Goal: Task Accomplishment & Management: Manage account settings

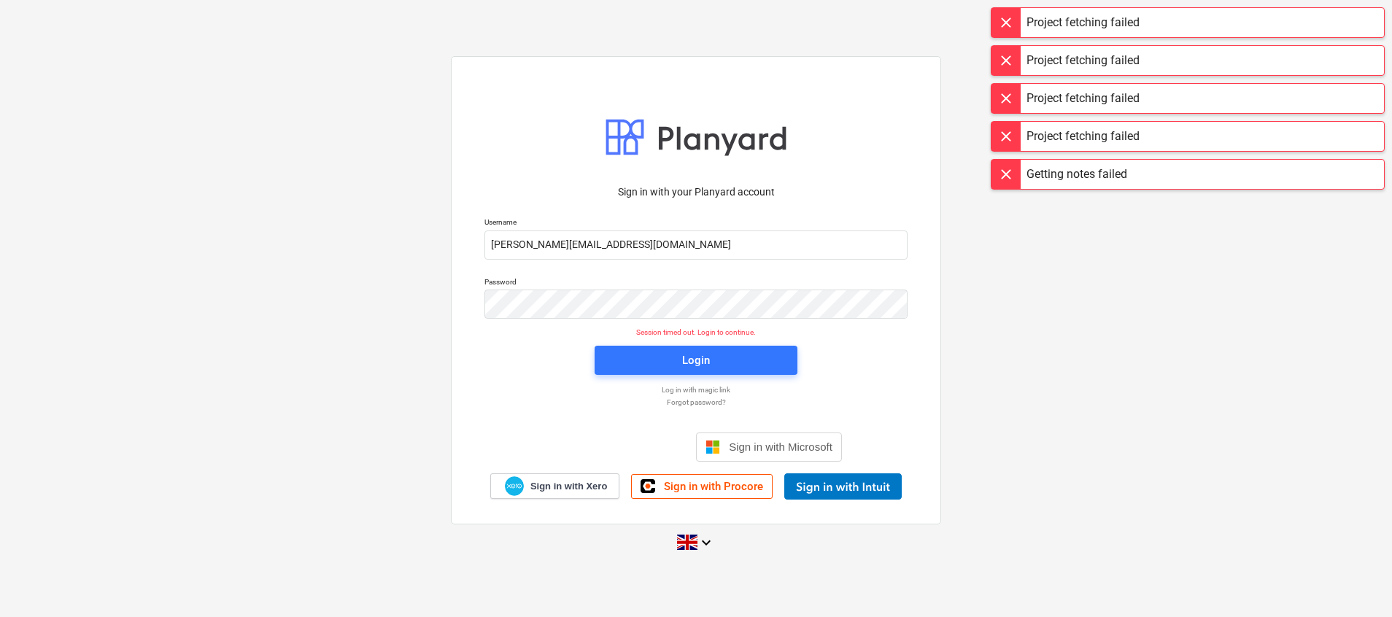
click at [132, 187] on div "Sign in with your Planyard account Username [PERSON_NAME][EMAIL_ADDRESS][DOMAIN…" at bounding box center [696, 309] width 1392 height 528
click at [660, 363] on span "Login" at bounding box center [696, 360] width 168 height 19
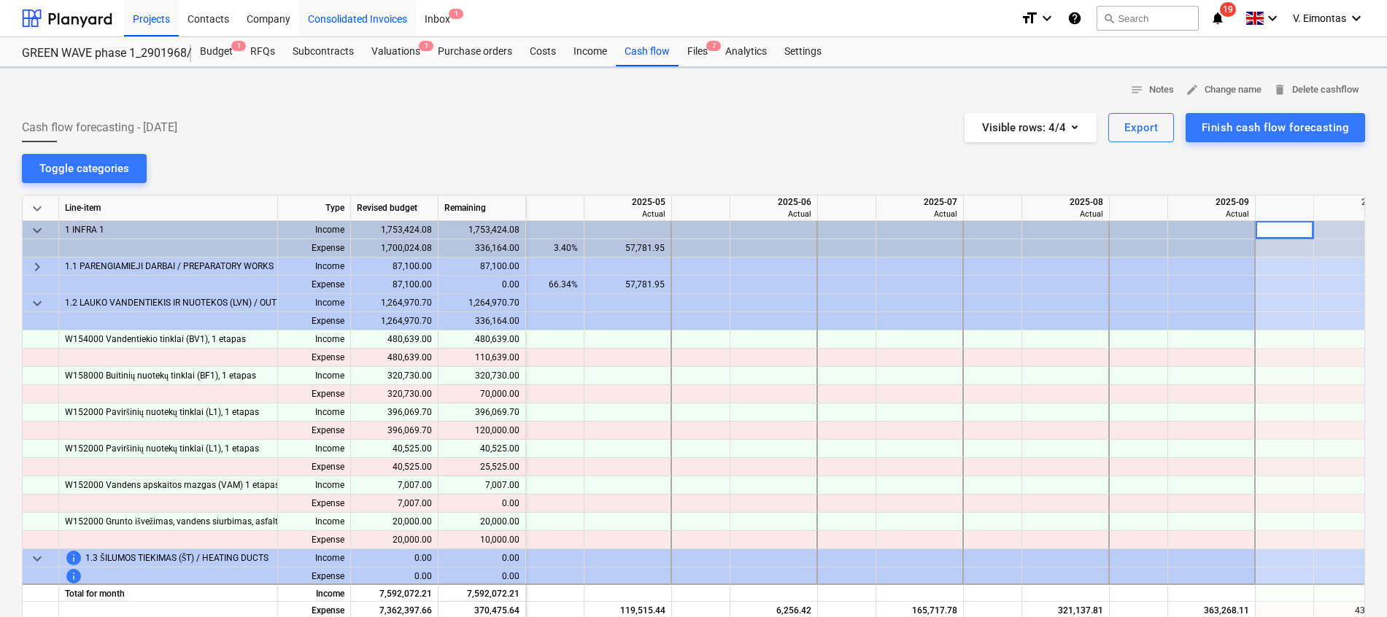
scroll to position [0, 2377]
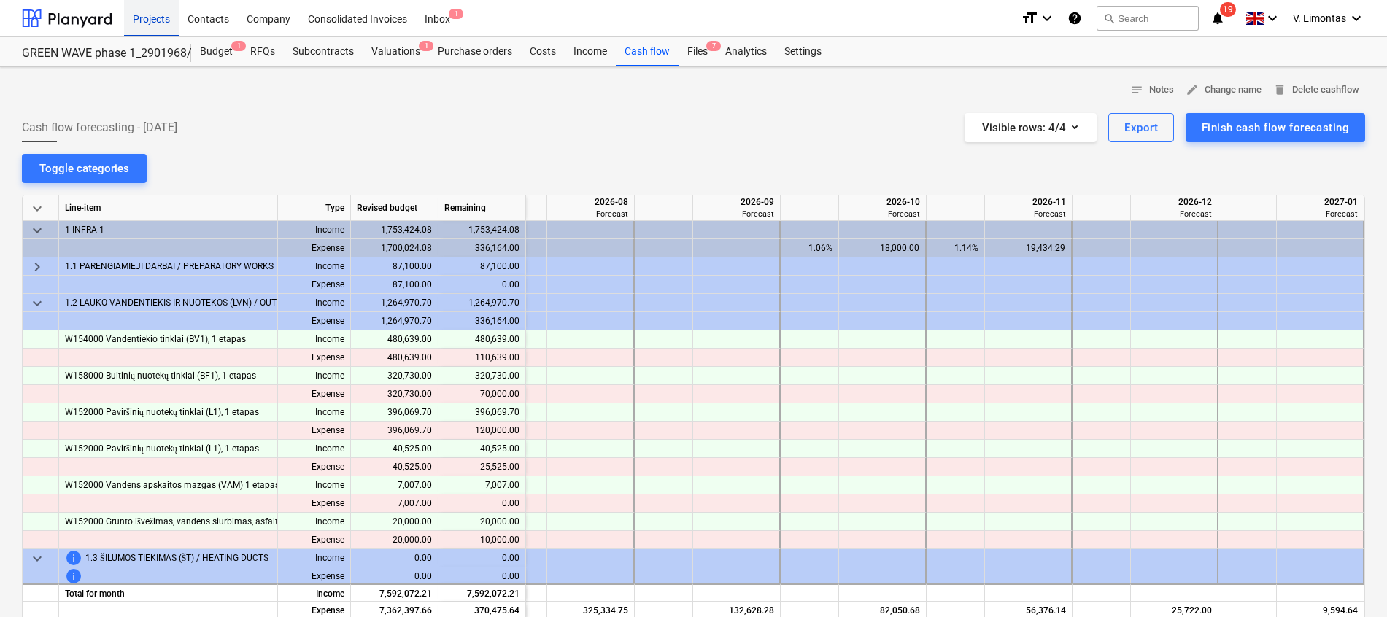
click at [155, 28] on div "Projects" at bounding box center [151, 17] width 55 height 37
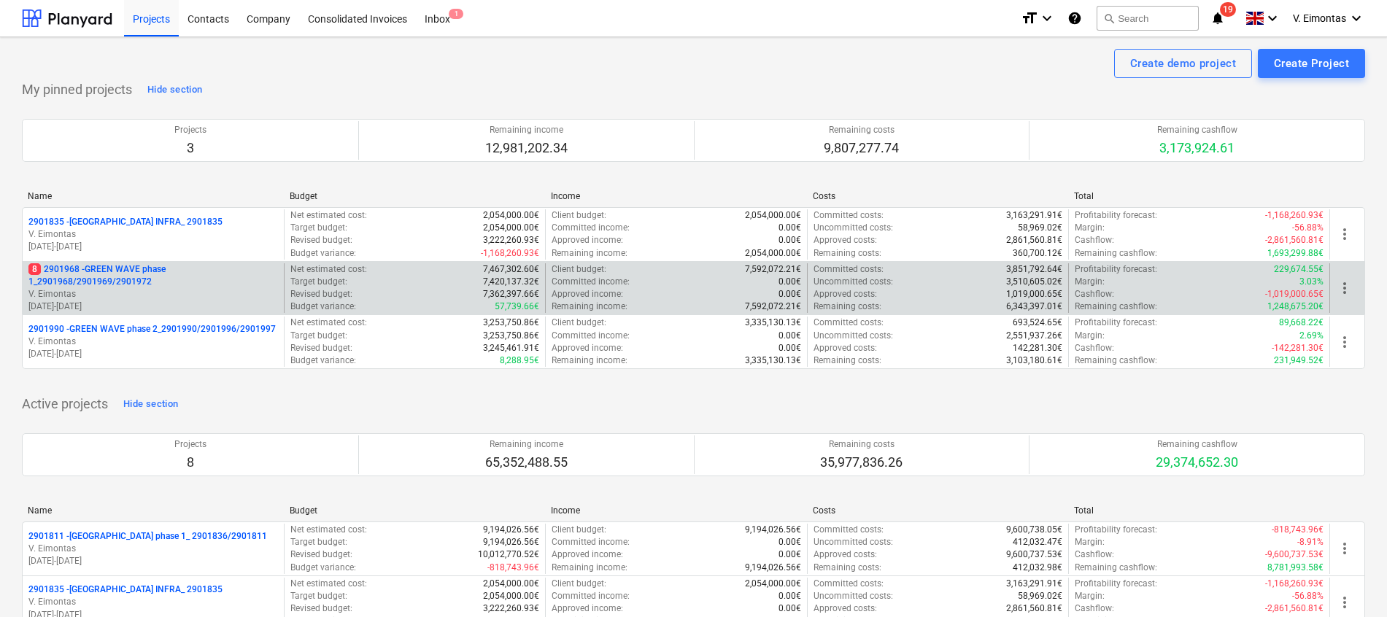
click at [153, 268] on p "8 2901968 - GREEN WAVE phase 1_2901968/2901969/2901972" at bounding box center [153, 275] width 250 height 25
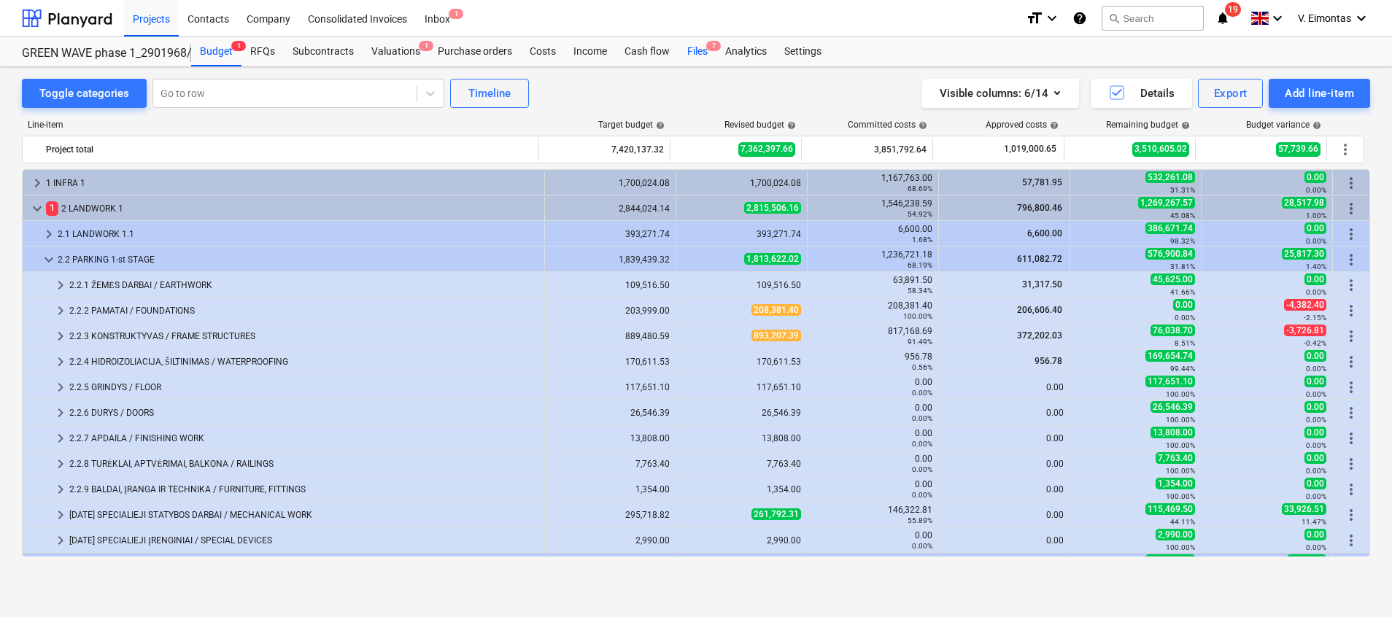
click at [694, 47] on div "Files 7" at bounding box center [698, 51] width 38 height 29
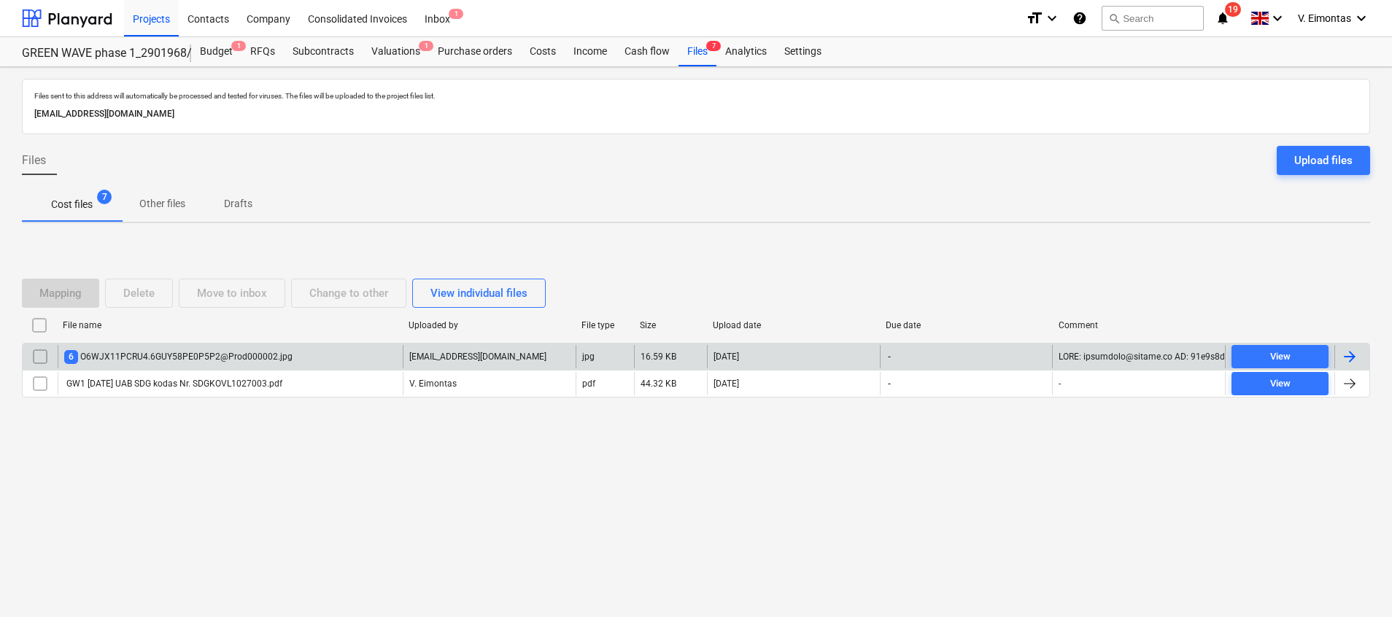
click at [196, 357] on div "6 O6WJX11PCRU4.6GUY58PE0P5P2@Prod000002.jpg" at bounding box center [178, 357] width 228 height 14
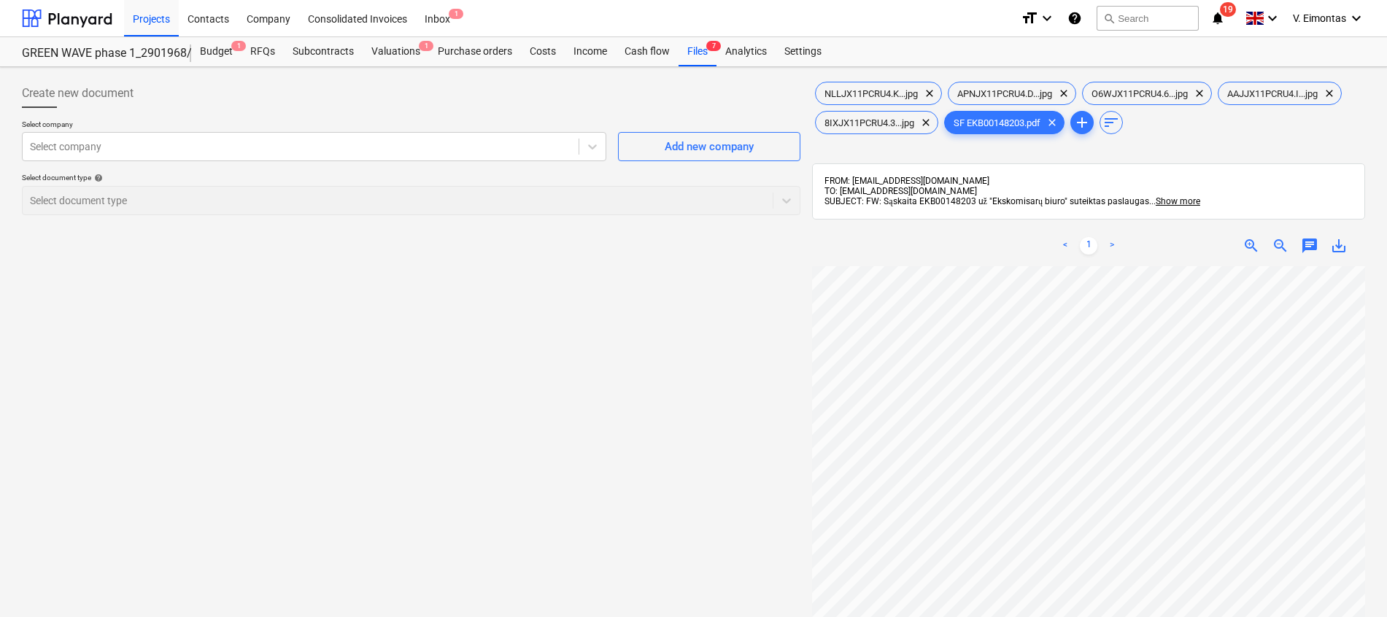
click at [1340, 247] on span "save_alt" at bounding box center [1339, 246] width 18 height 18
click at [688, 53] on div "Files 7" at bounding box center [698, 51] width 38 height 29
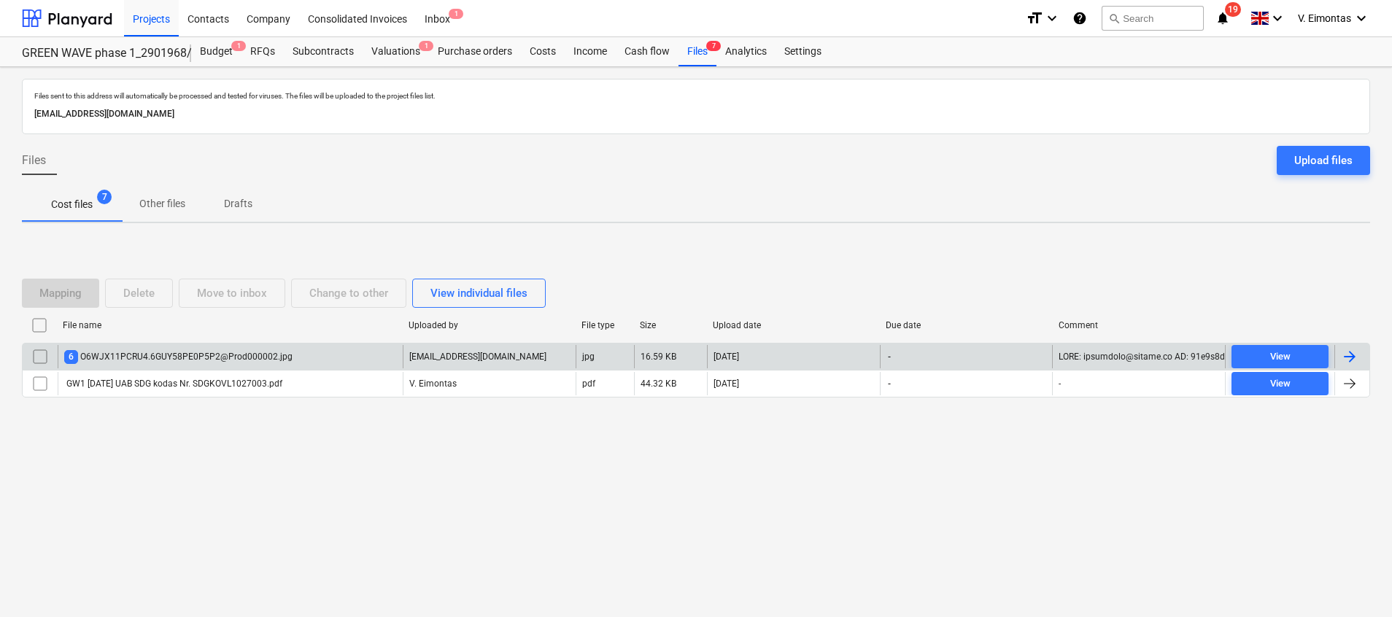
click at [45, 351] on input "checkbox" at bounding box center [39, 356] width 23 height 23
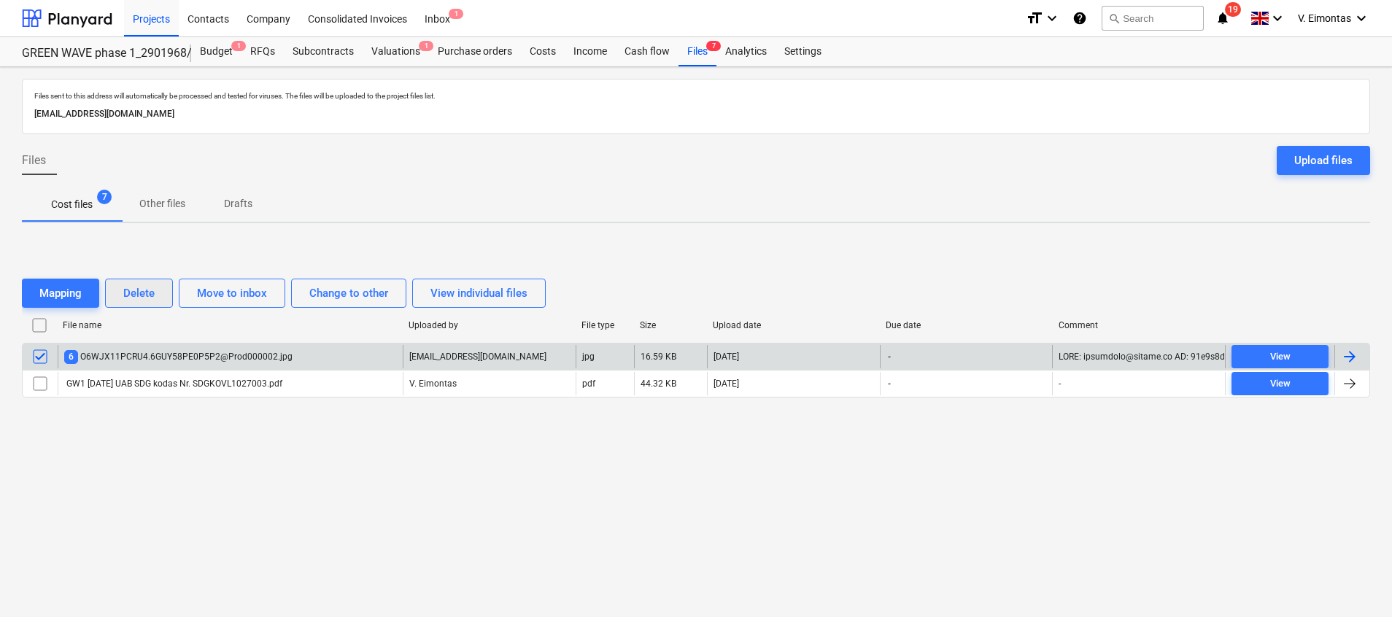
click at [145, 295] on div "Delete" at bounding box center [138, 293] width 31 height 19
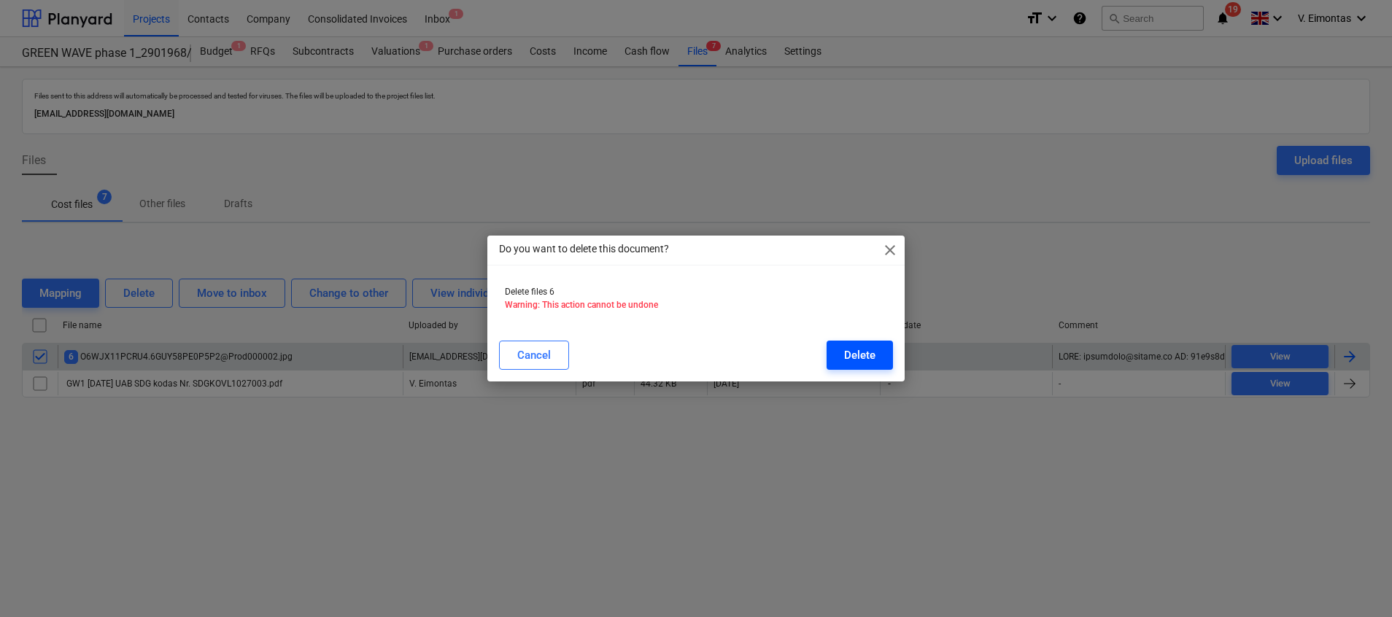
click at [886, 353] on button "Delete" at bounding box center [860, 355] width 66 height 29
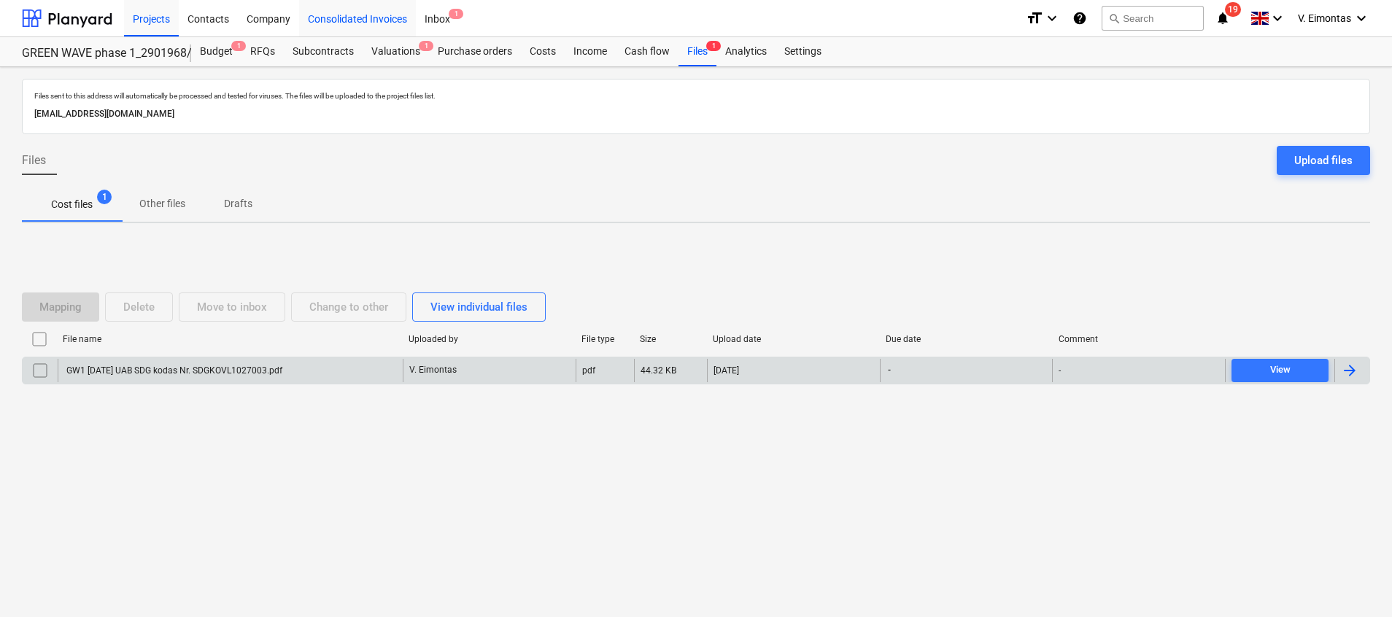
click at [352, 15] on div "Consolidated Invoices" at bounding box center [357, 17] width 117 height 37
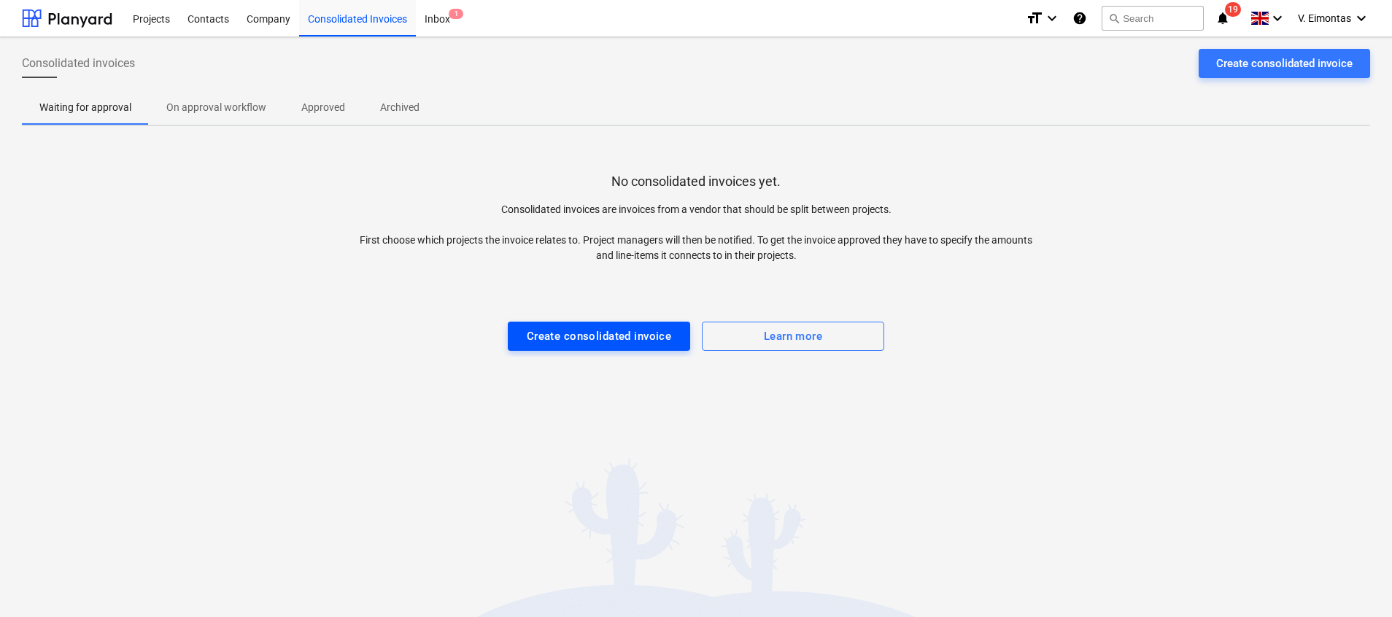
click at [667, 339] on div "Create consolidated invoice" at bounding box center [599, 336] width 145 height 19
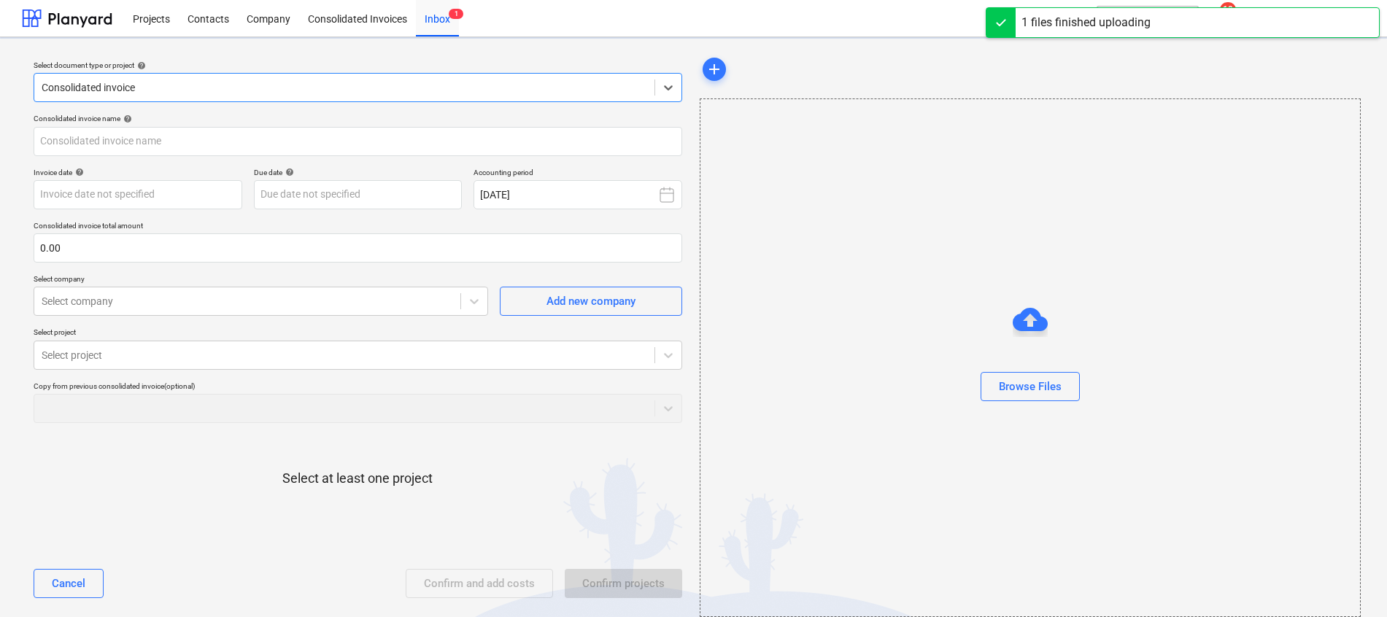
type input "GW1_FG [DATE] Planyard OÜ Nr. 2025101315987.pdf"
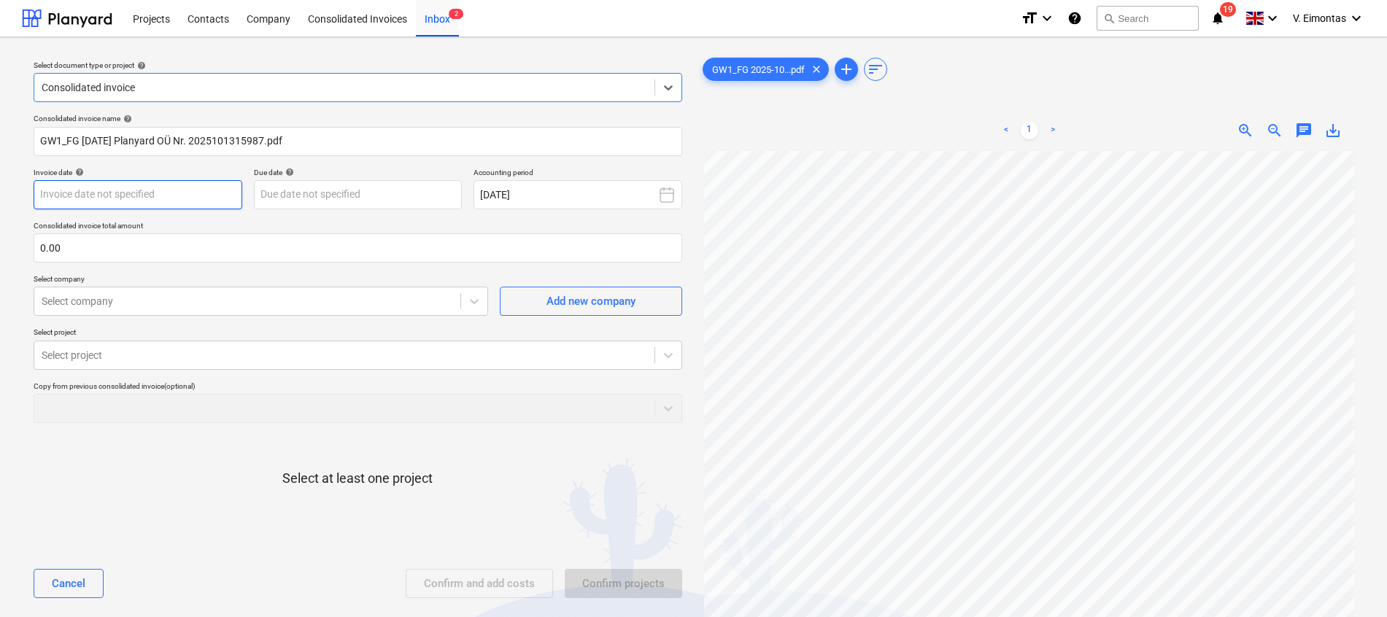
click at [218, 179] on body "Projects Contacts Company Consolidated Invoices Inbox 2 format_size keyboard_ar…" at bounding box center [693, 308] width 1387 height 617
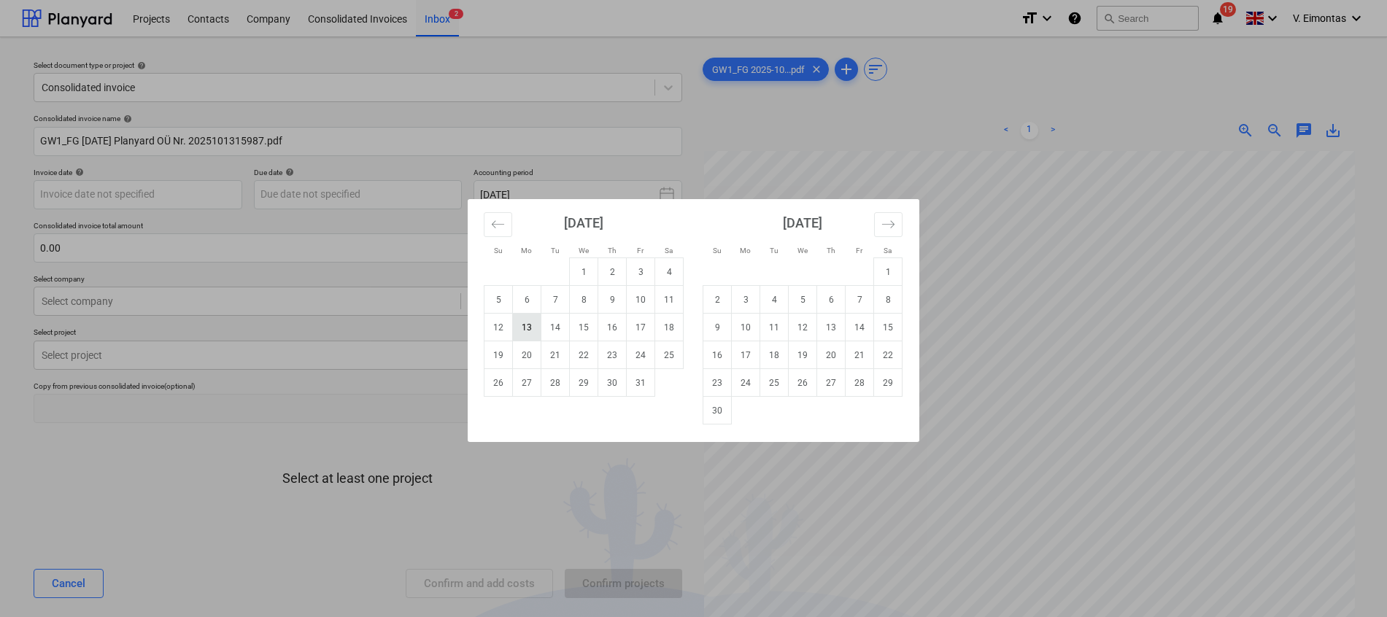
click at [519, 328] on td "13" at bounding box center [527, 328] width 28 height 28
type input "[DATE]"
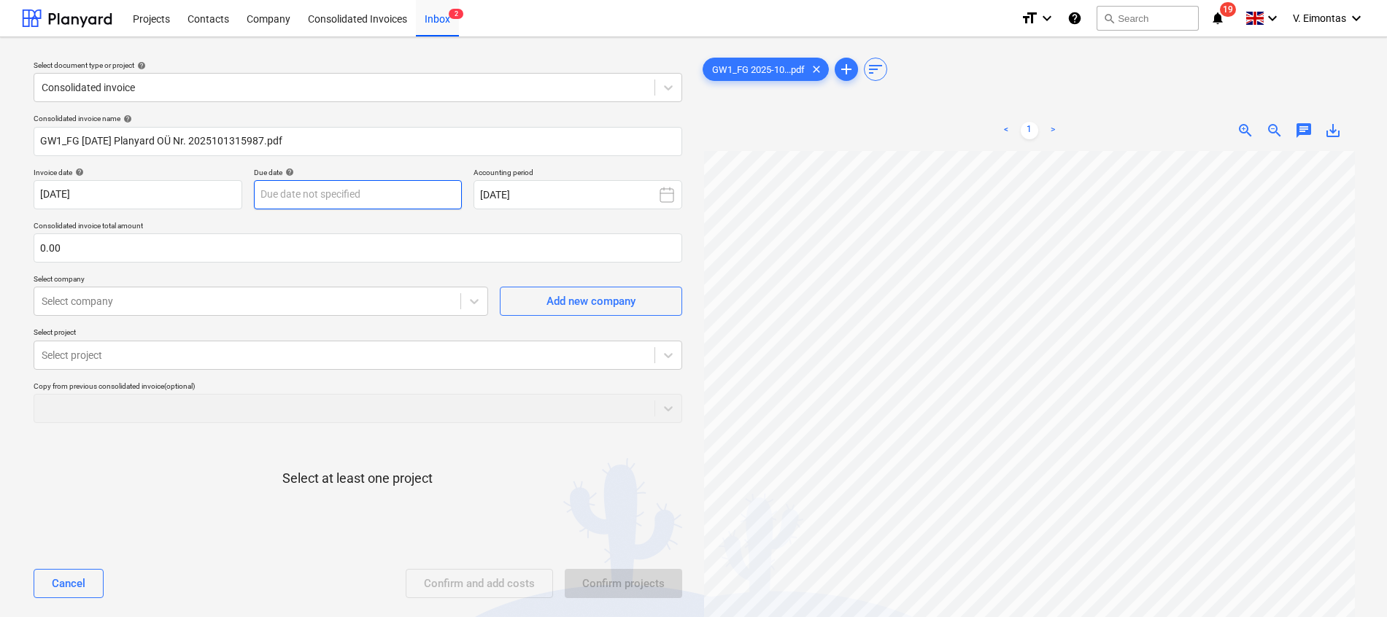
click at [435, 198] on body "Projects Contacts Company Consolidated Invoices Inbox 2 format_size keyboard_ar…" at bounding box center [693, 308] width 1387 height 617
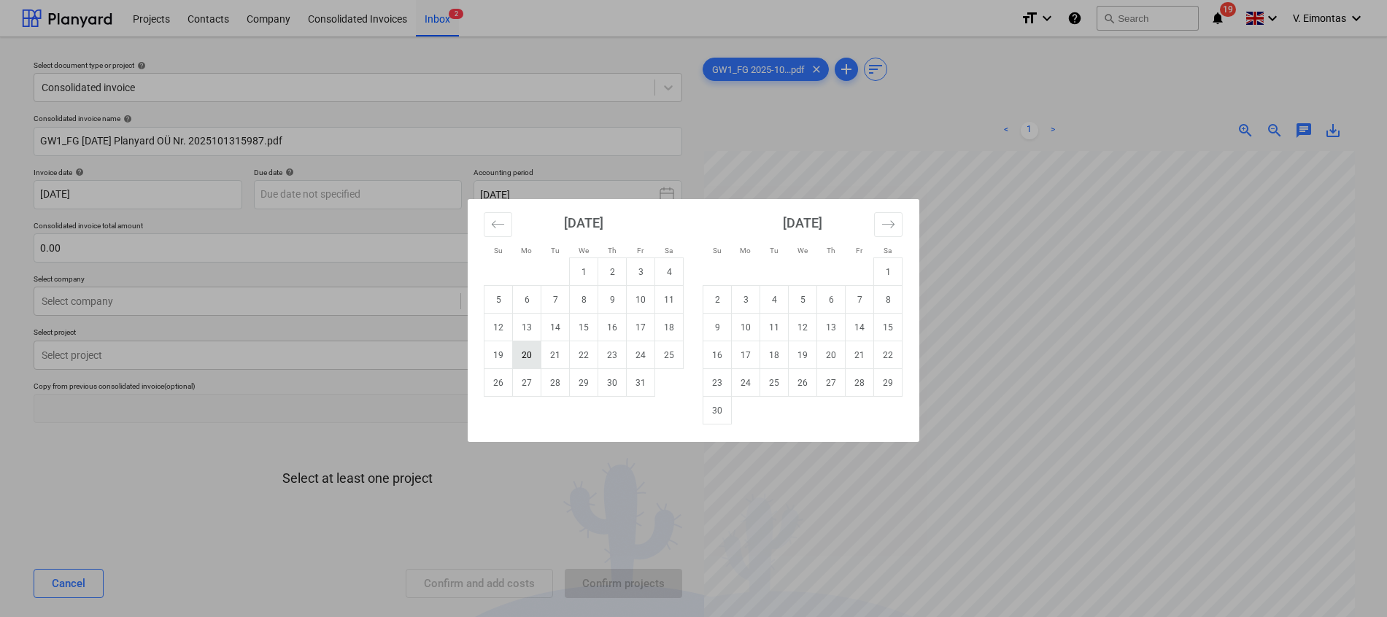
click at [525, 359] on td "20" at bounding box center [527, 355] width 28 height 28
type input "[DATE]"
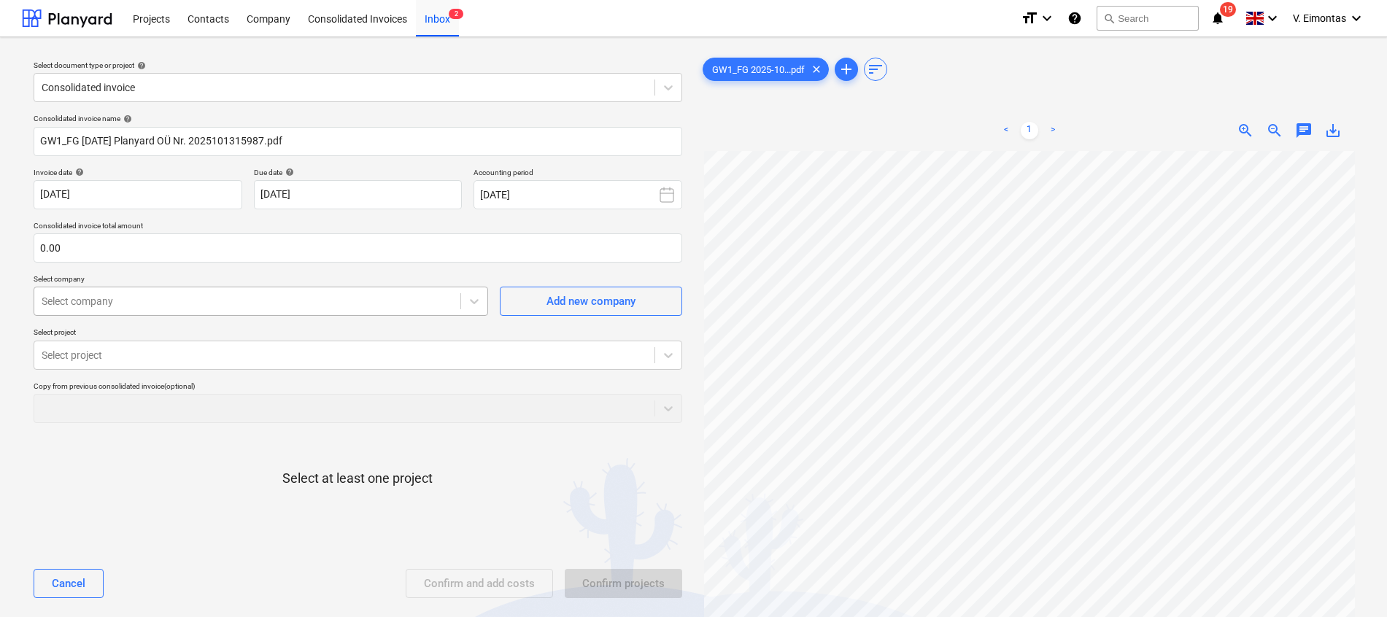
click at [281, 287] on div "Select company" at bounding box center [261, 301] width 455 height 29
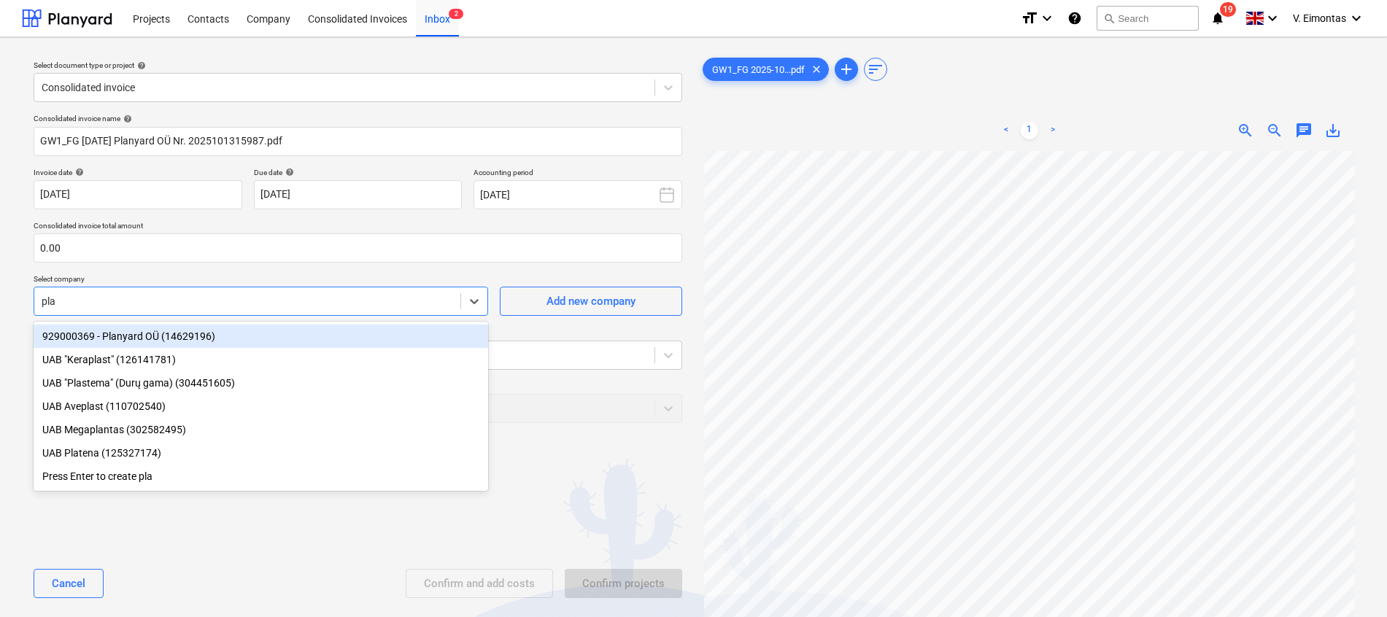
type input "plan"
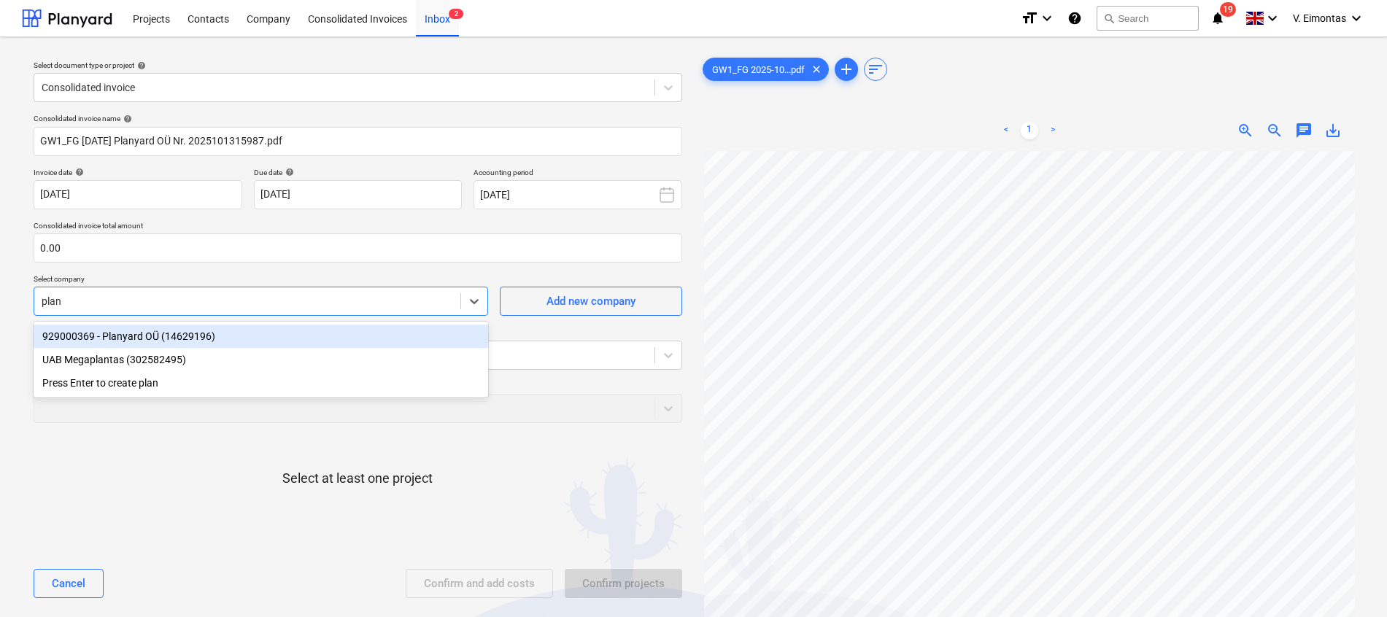
click at [196, 336] on div "929000369 - Planyard OÜ (14629196)" at bounding box center [261, 336] width 455 height 23
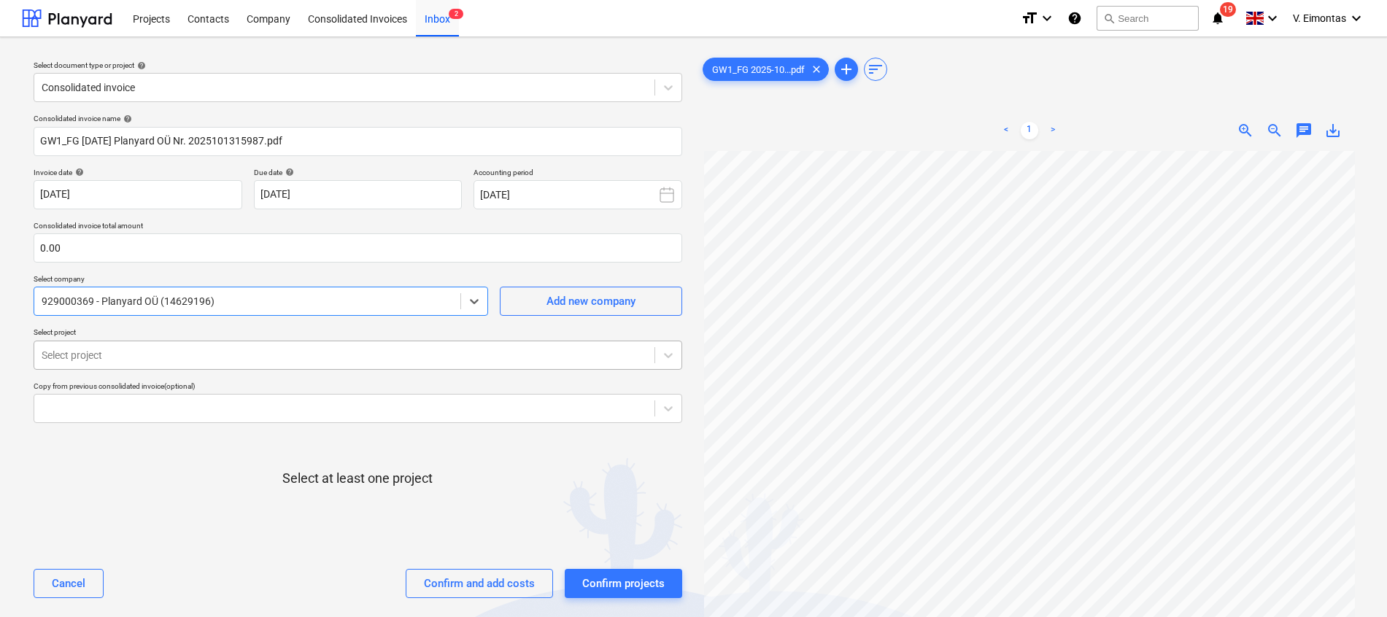
click at [186, 358] on div at bounding box center [345, 355] width 606 height 15
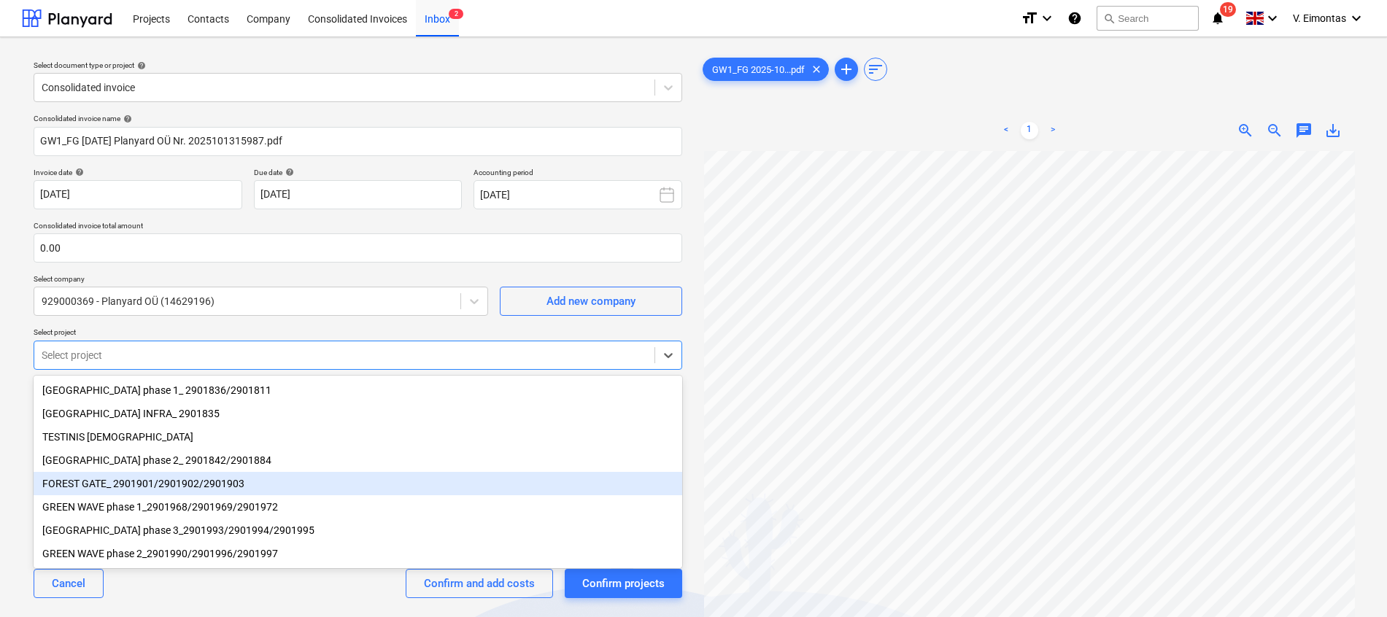
click at [185, 492] on div "FOREST GATE_ 2901901/2901902/2901903" at bounding box center [358, 483] width 649 height 23
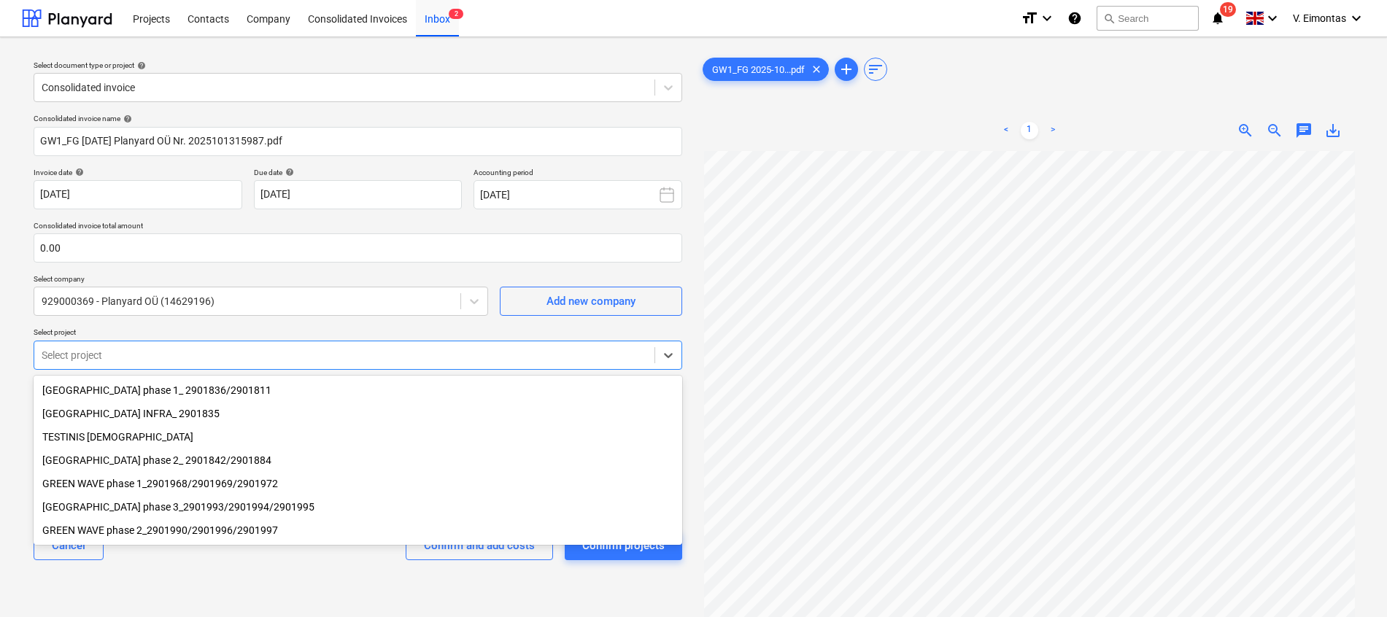
click at [178, 485] on div "GREEN WAVE phase 1_2901968/2901969/2901972" at bounding box center [358, 483] width 649 height 23
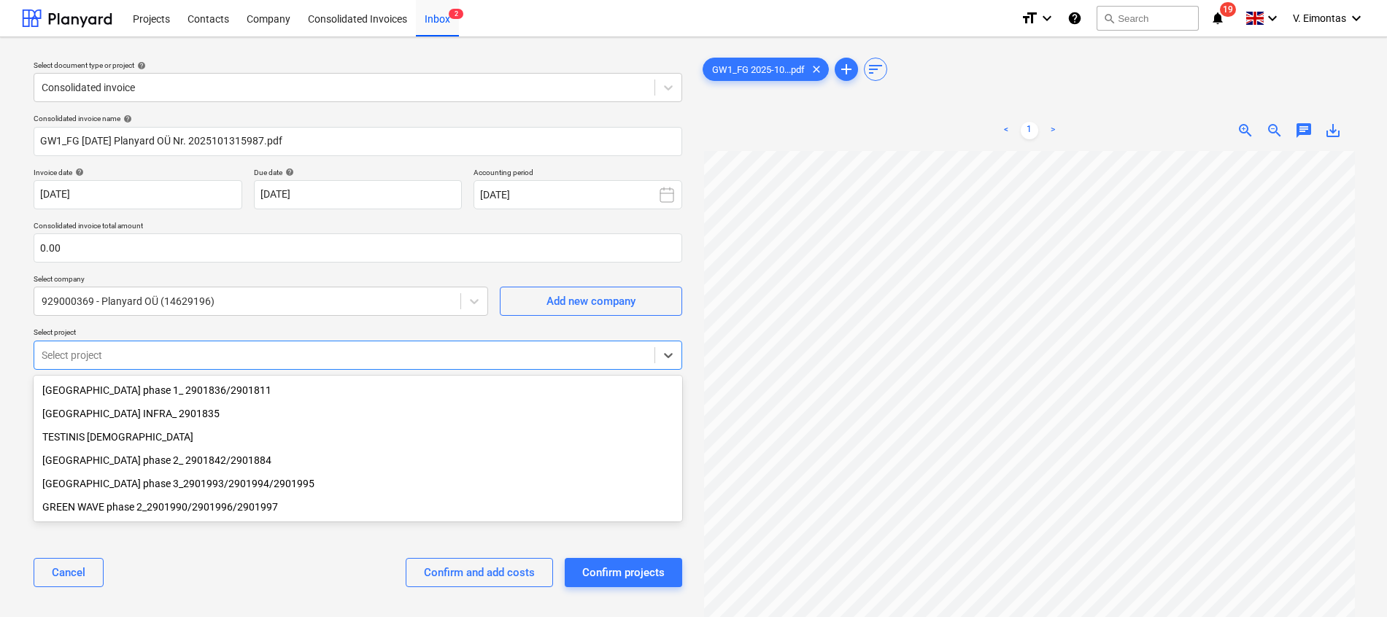
click at [9, 420] on div "Select document type or project help Consolidated invoice Consolidated invoice …" at bounding box center [693, 391] width 1387 height 708
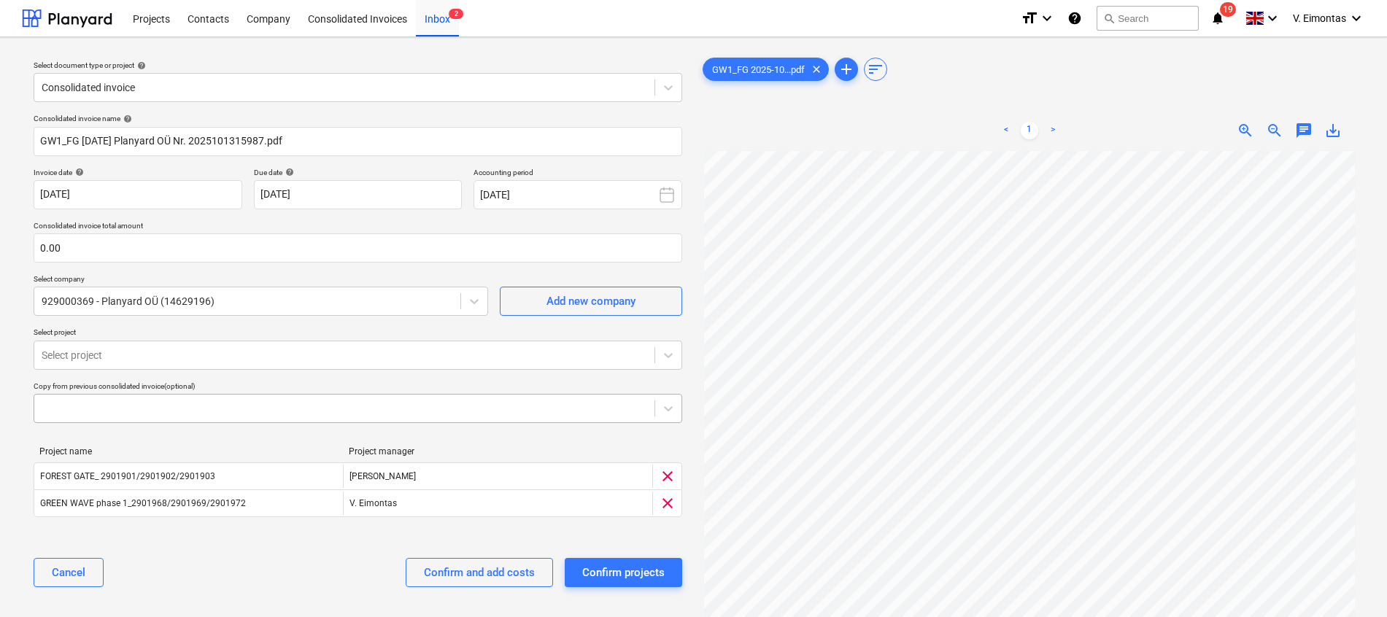
click at [134, 407] on body "Projects Contacts Company Consolidated Invoices Inbox 2 format_size keyboard_ar…" at bounding box center [693, 308] width 1387 height 617
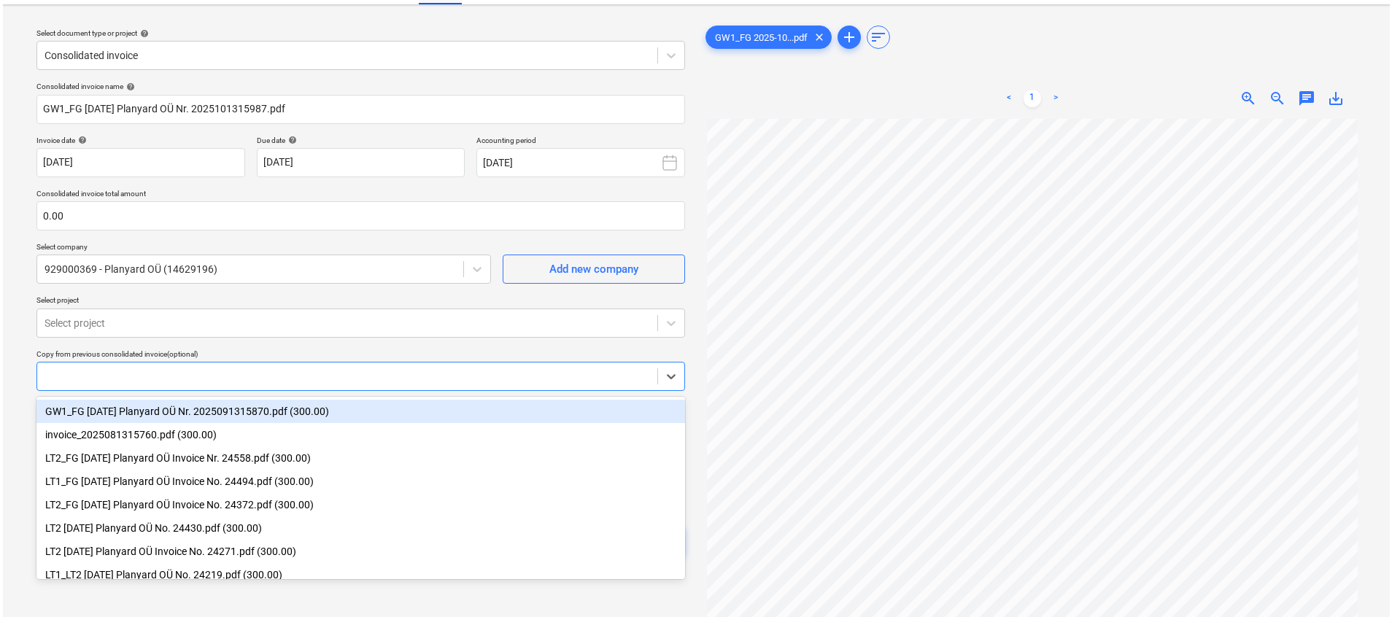
scroll to position [36, 0]
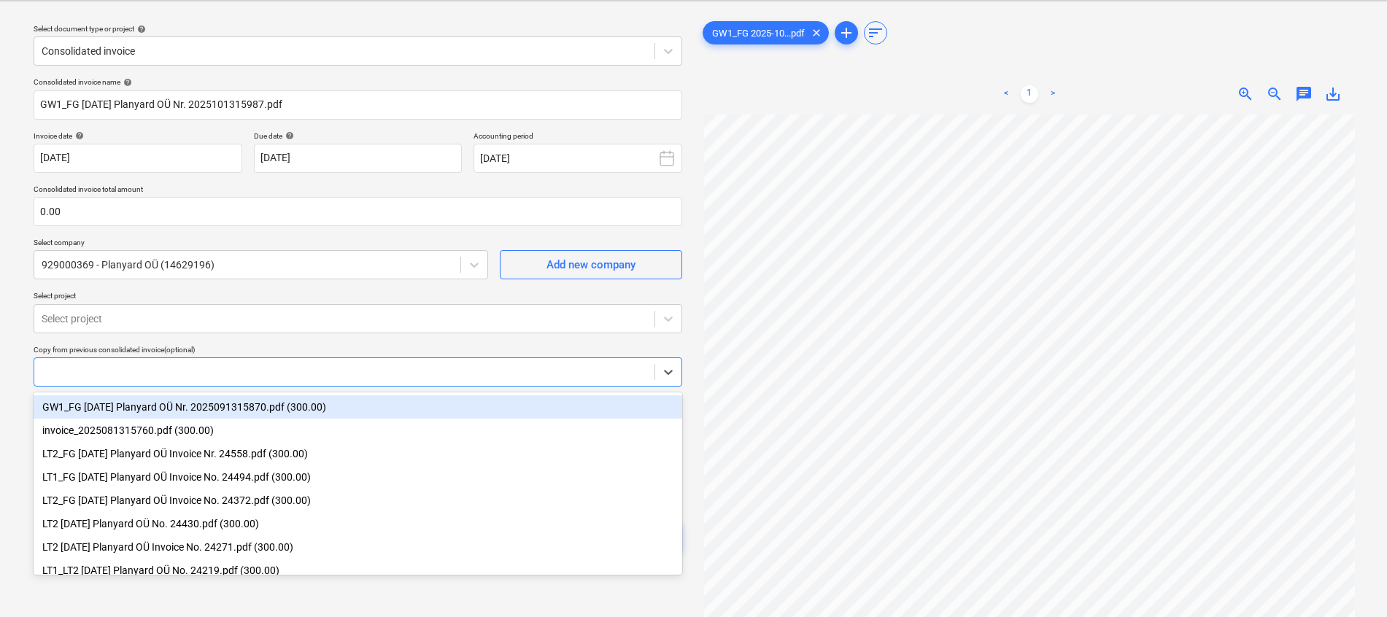
click at [0, 373] on html "Projects Contacts Company Consolidated Invoices Inbox 2 format_size keyboard_ar…" at bounding box center [693, 272] width 1387 height 617
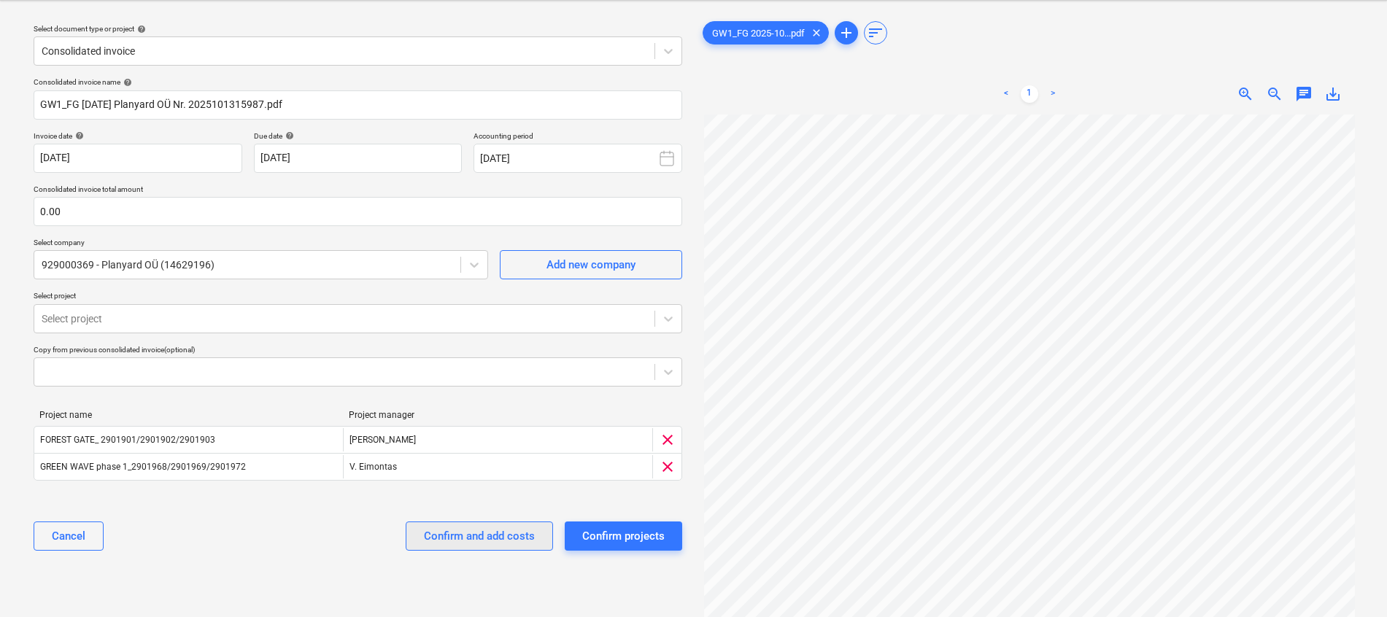
click at [500, 537] on div "Confirm and add costs" at bounding box center [479, 536] width 111 height 19
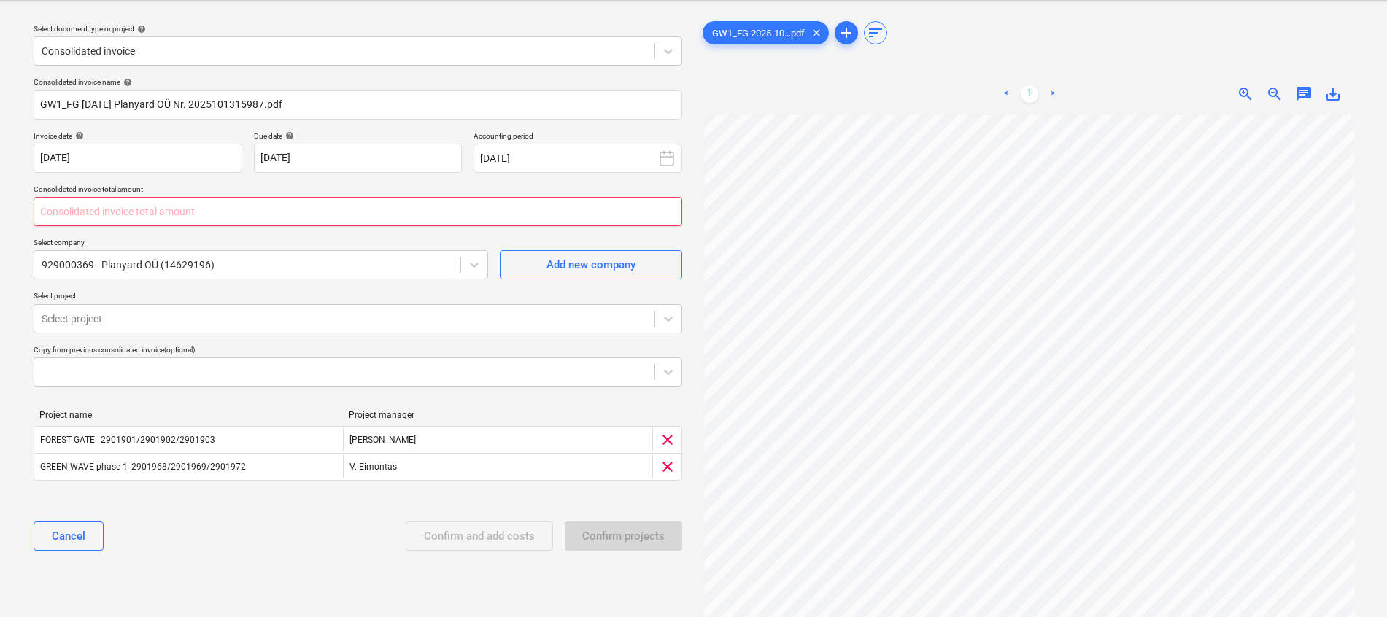
click at [318, 206] on input "text" at bounding box center [358, 211] width 649 height 29
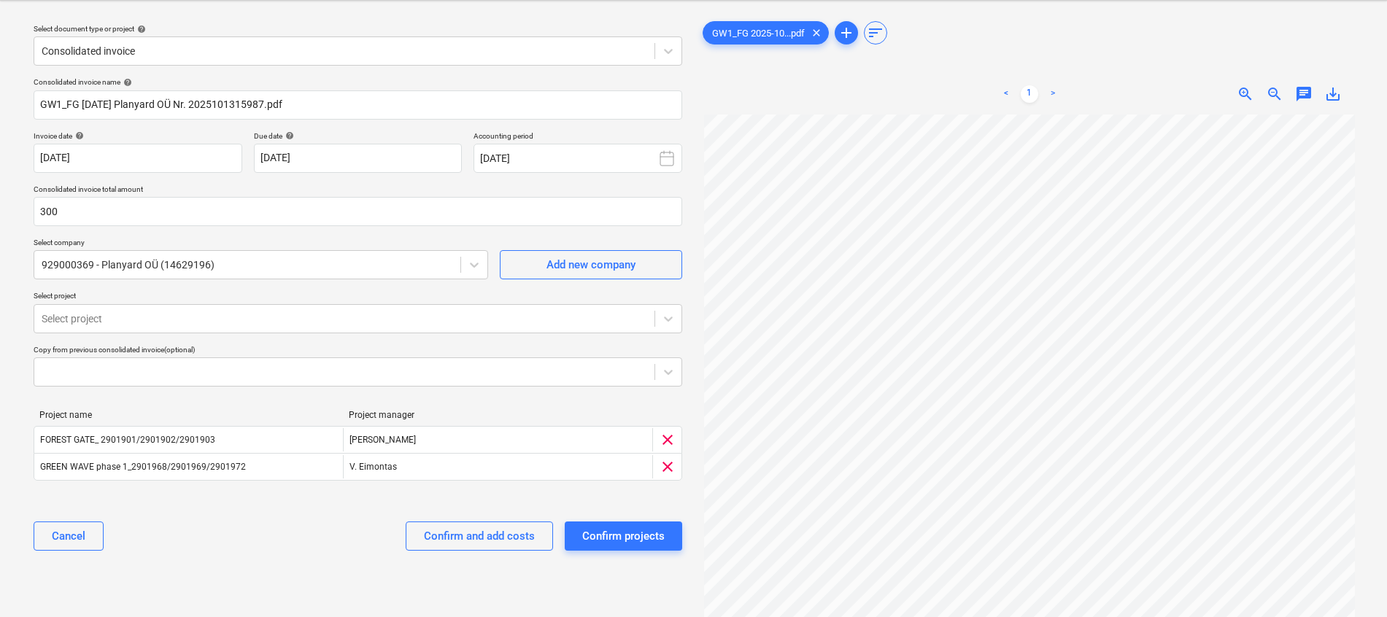
type input "300.00"
click at [302, 523] on div "Cancel Confirm and add costs Confirm projects" at bounding box center [358, 536] width 649 height 53
click at [441, 530] on div "Confirm and add costs" at bounding box center [479, 536] width 111 height 19
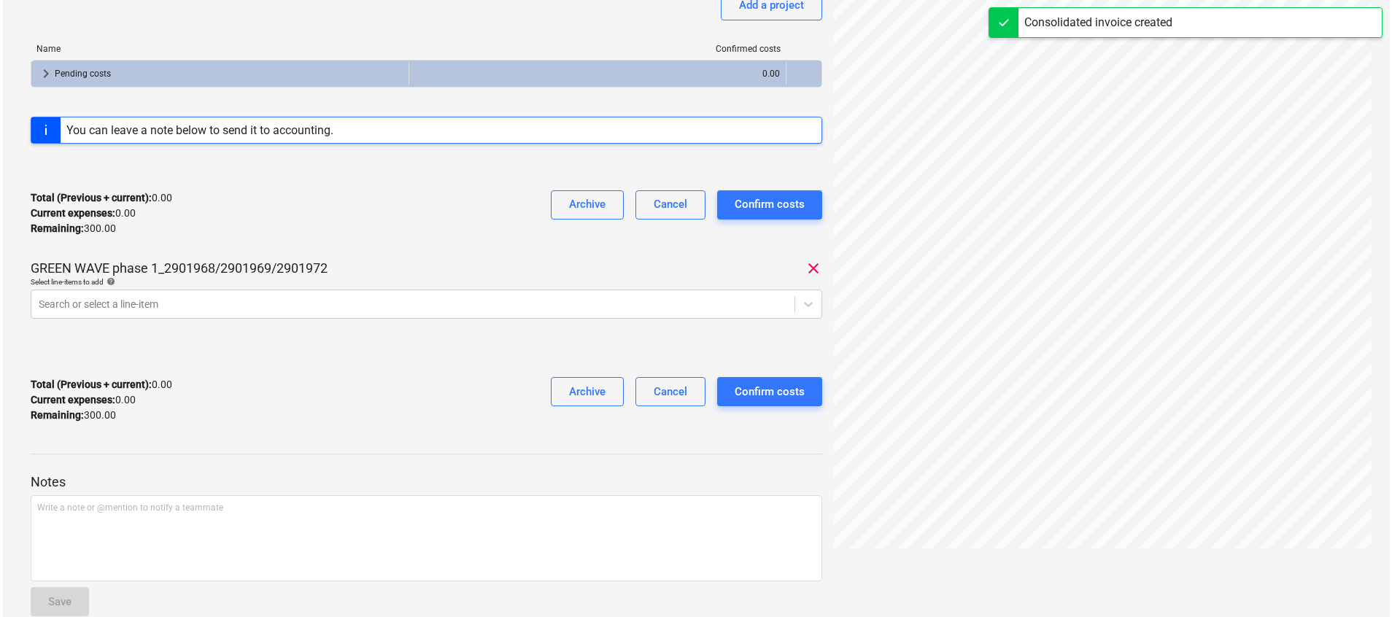
scroll to position [219, 0]
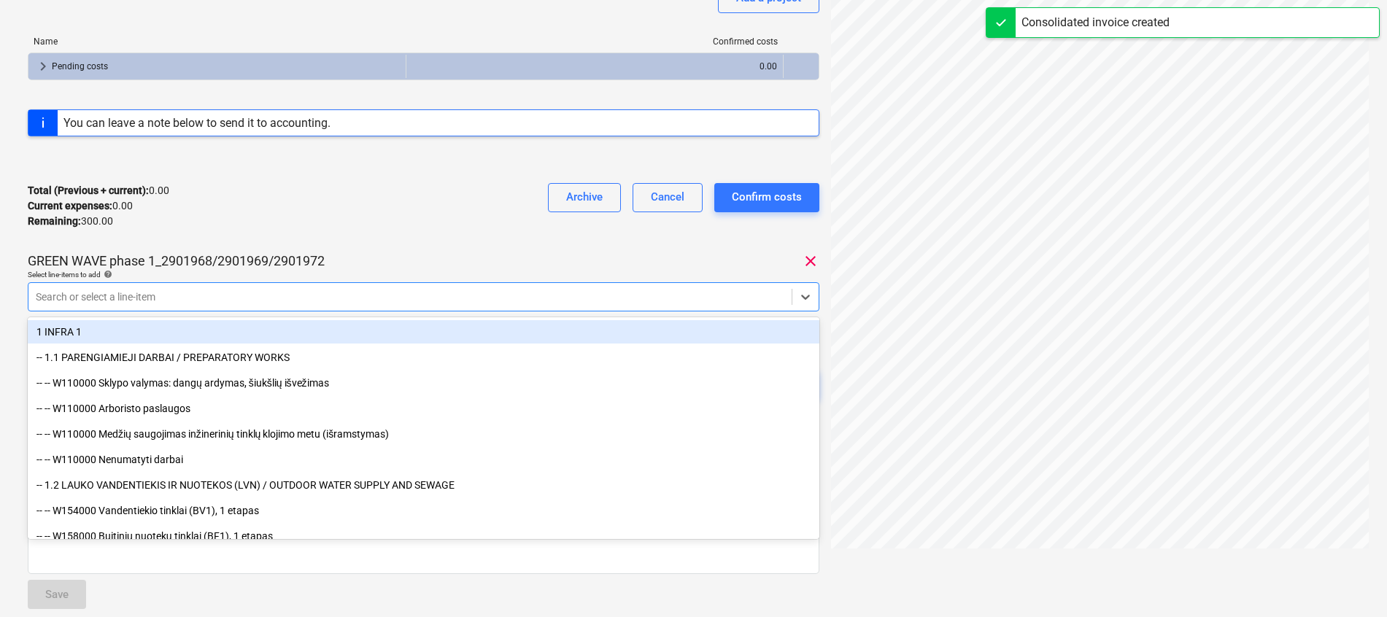
click at [375, 297] on div at bounding box center [410, 297] width 749 height 15
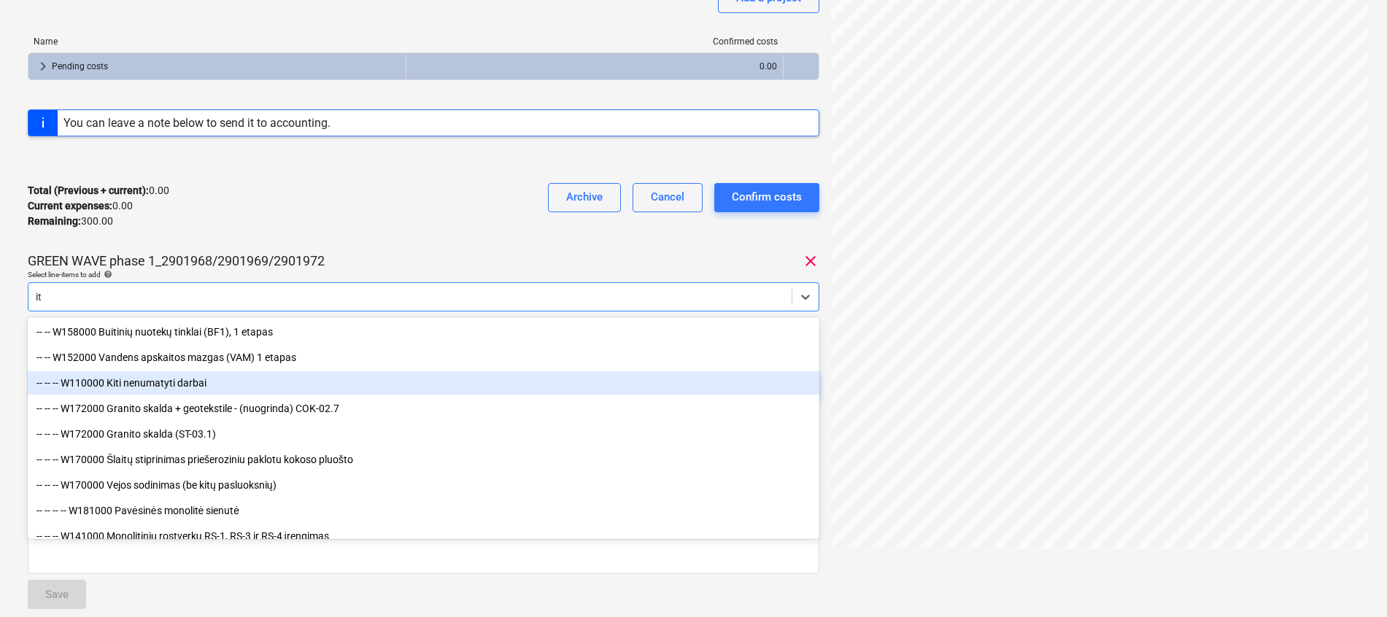
type input "i"
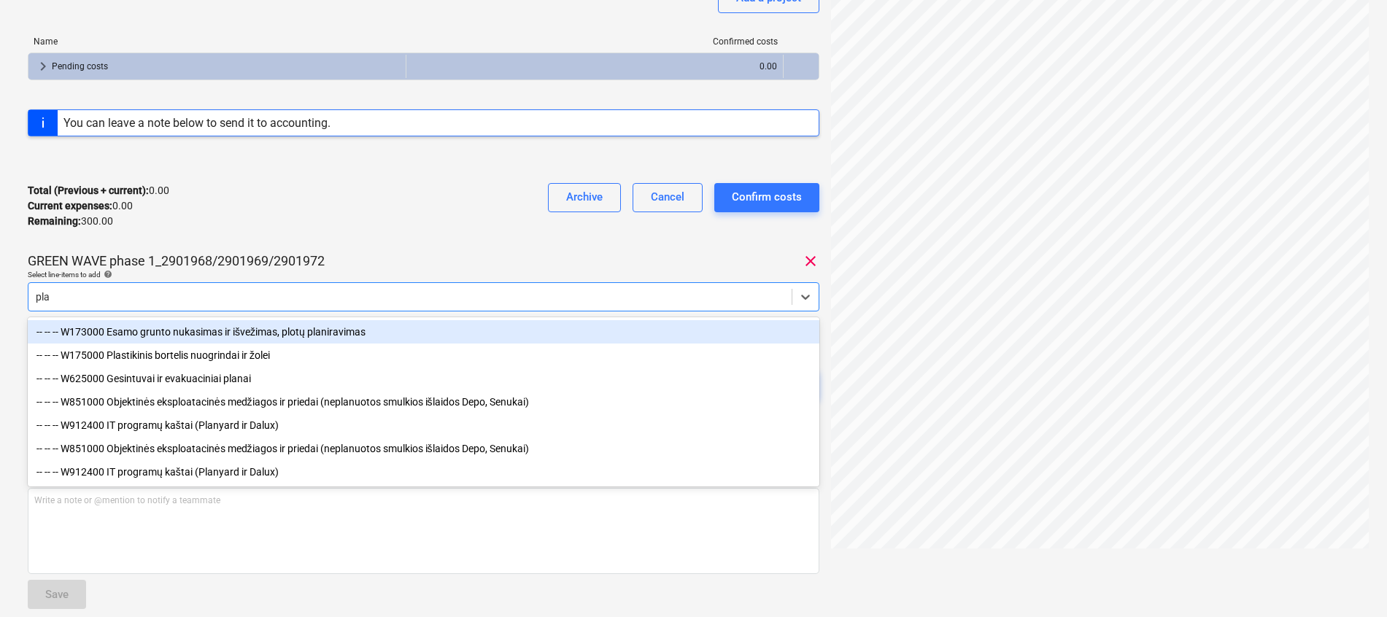
type input "plan"
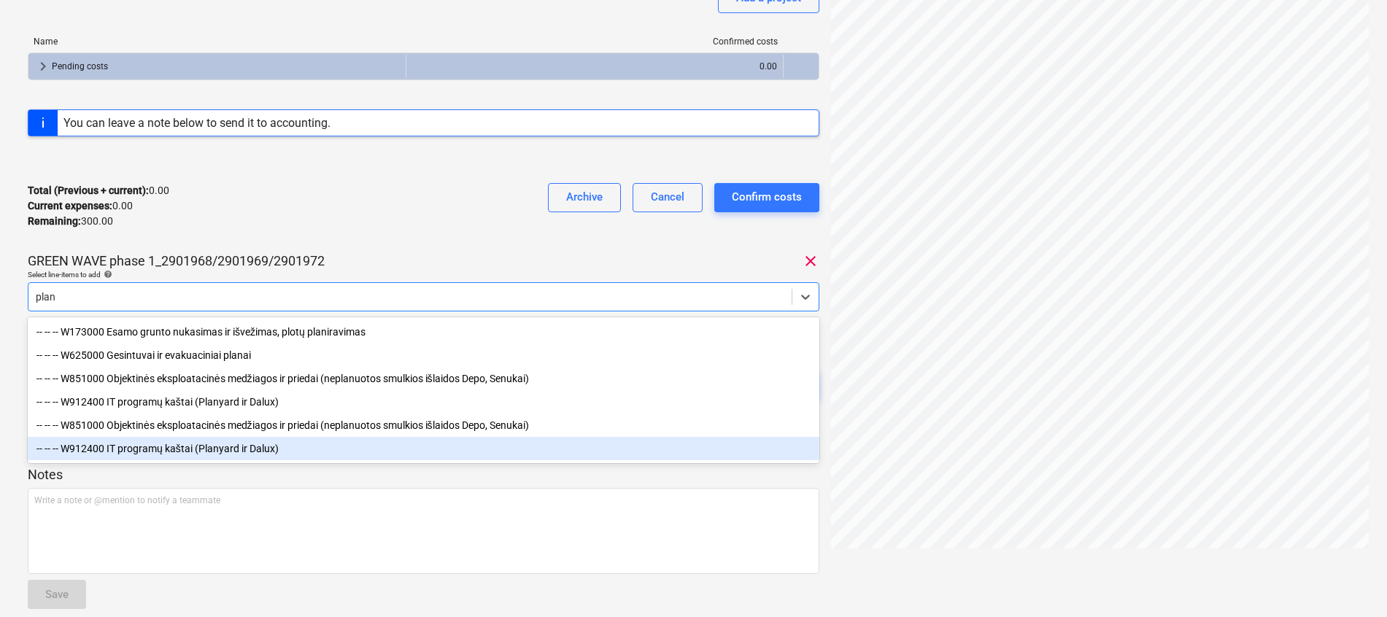
click at [283, 452] on div "-- -- -- W912400 IT programų kaštai (Planyard ir Dalux)" at bounding box center [424, 448] width 792 height 23
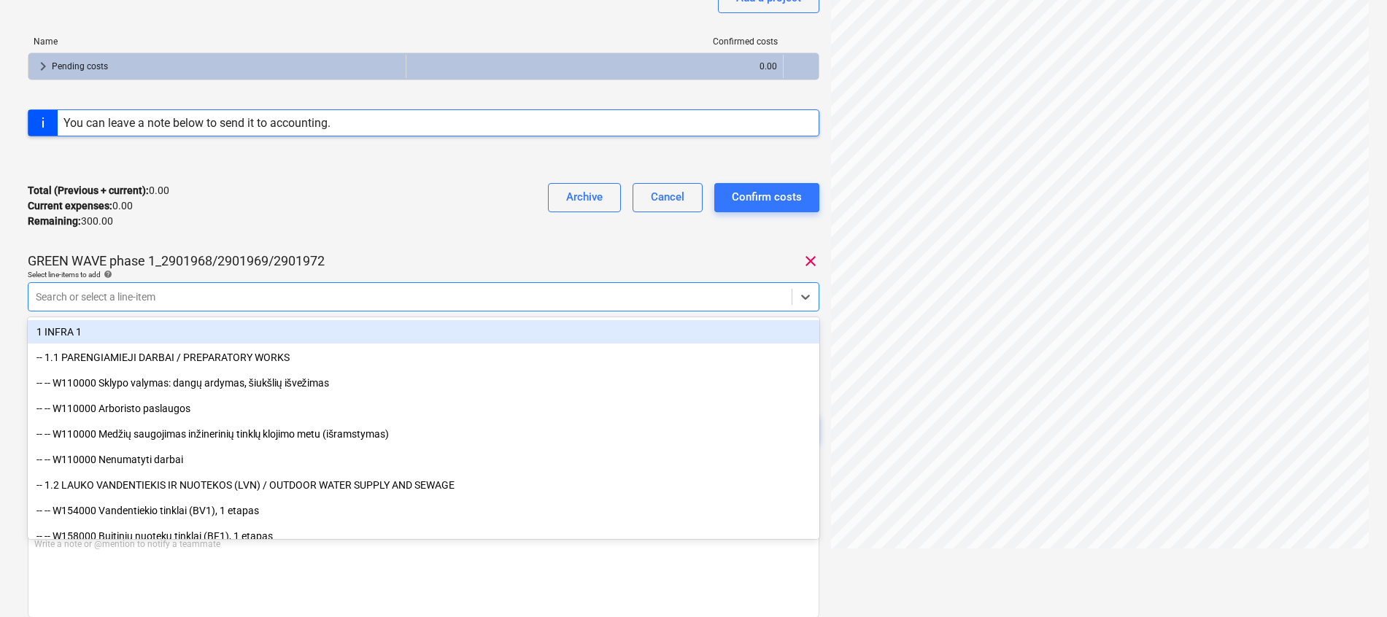
click at [449, 176] on div "Total (Previous + current) : 0.00 Current expenses : 0.00 Remaining : 300.00 Ar…" at bounding box center [424, 205] width 792 height 69
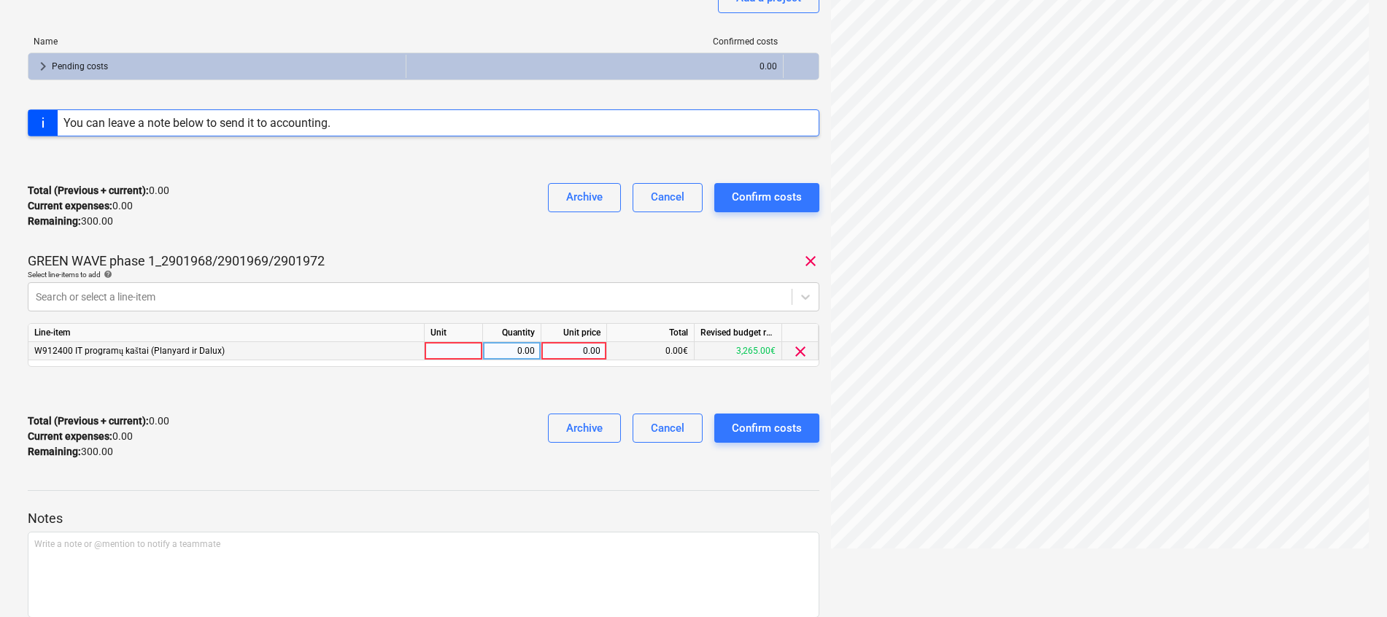
click at [444, 351] on div at bounding box center [454, 351] width 58 height 18
type input "mėn."
type input "1"
type input "150"
click at [440, 393] on div at bounding box center [424, 390] width 792 height 23
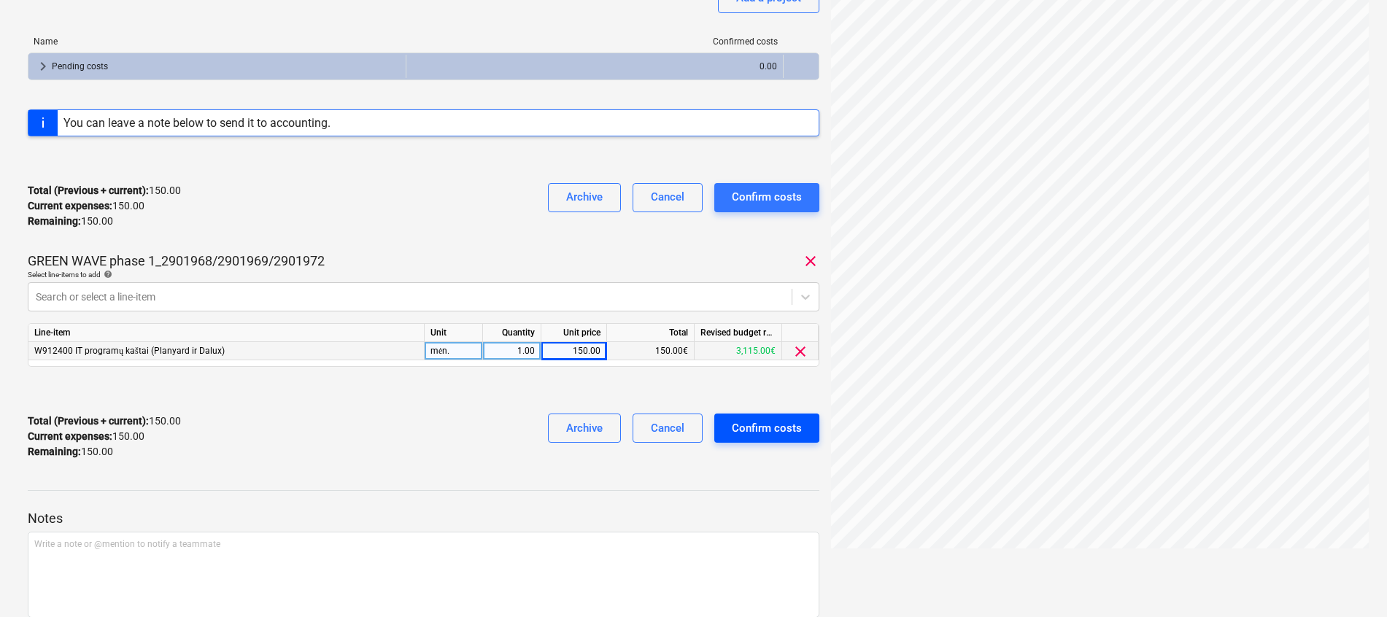
click at [749, 419] on div "Confirm costs" at bounding box center [767, 428] width 70 height 19
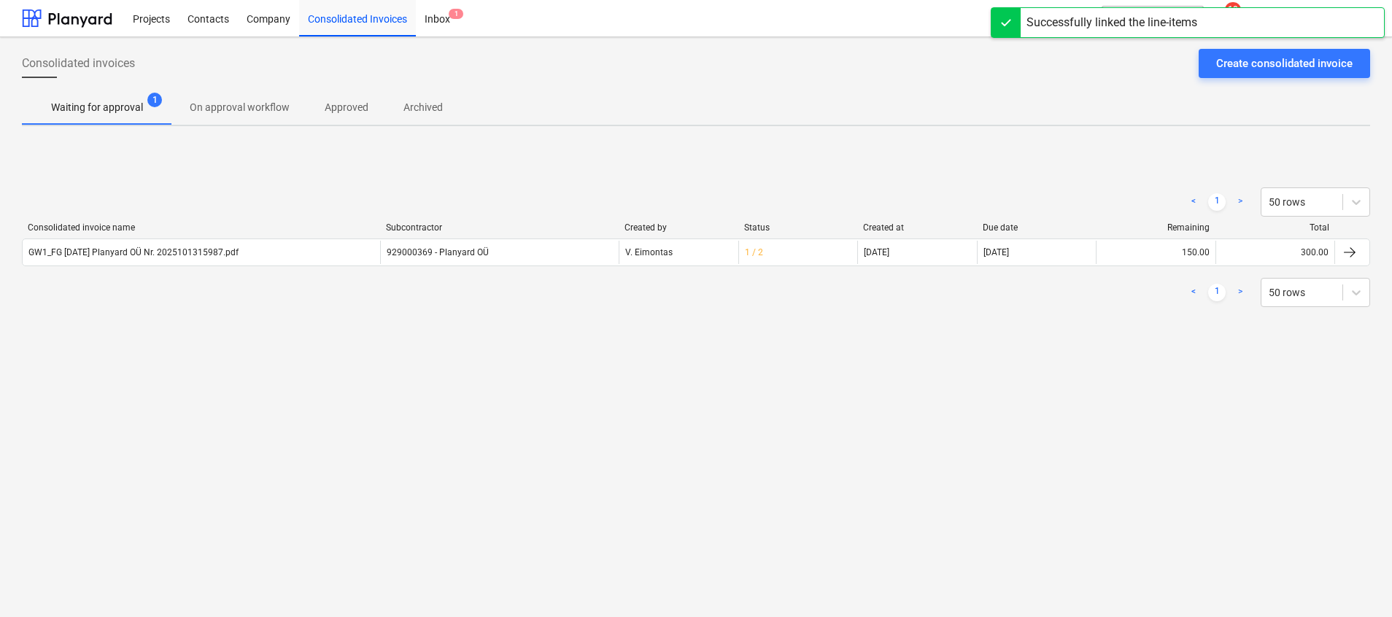
click at [131, 103] on p "Waiting for approval" at bounding box center [97, 107] width 92 height 15
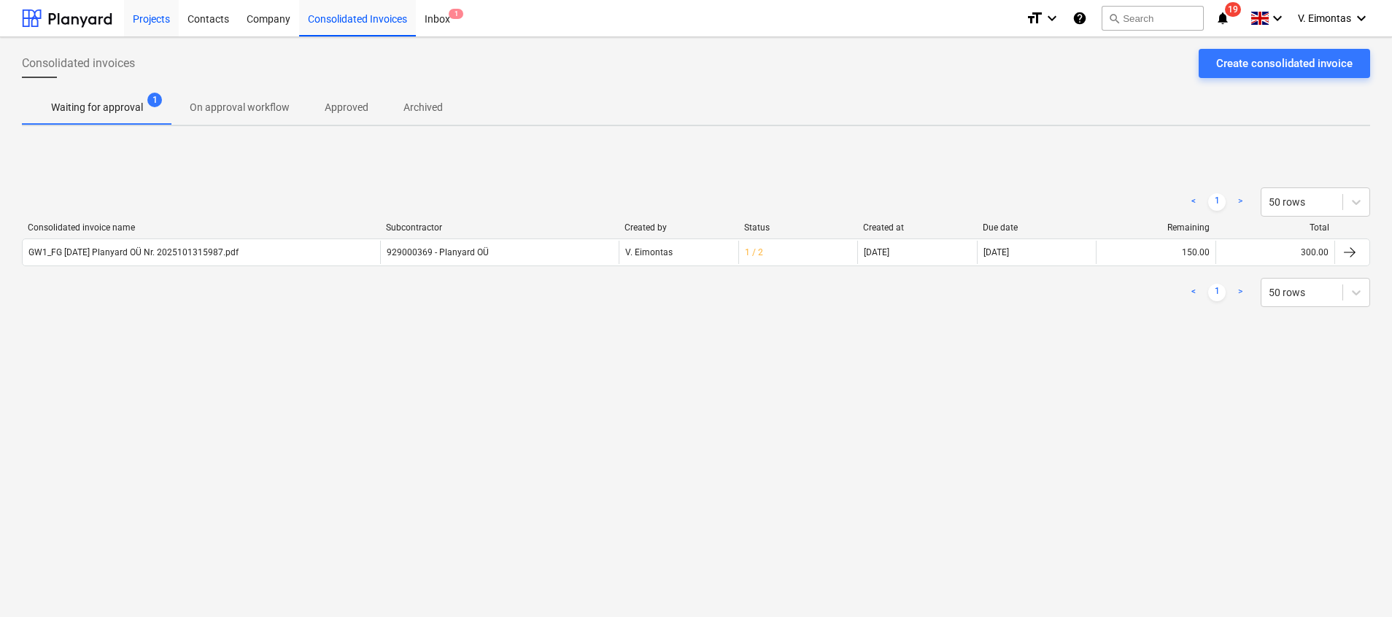
click at [138, 15] on div "Projects" at bounding box center [151, 17] width 55 height 37
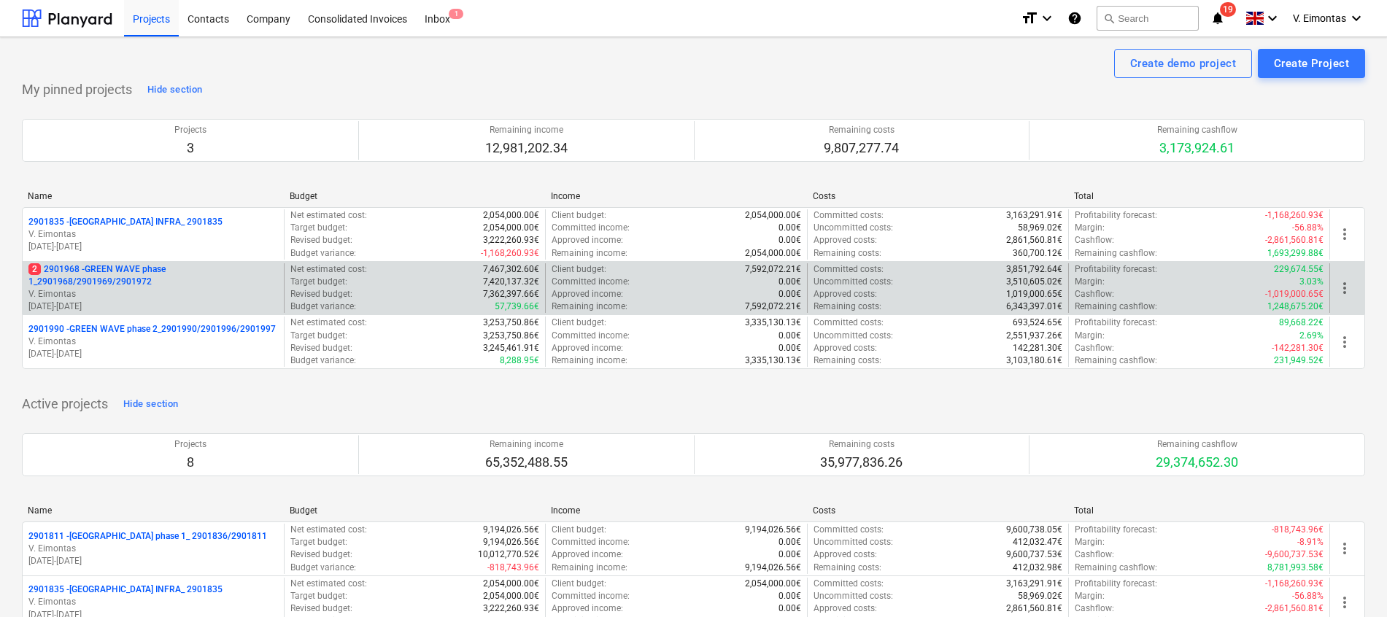
click at [132, 269] on p "2 2901968 - GREEN WAVE phase 1_2901968/2901969/2901972" at bounding box center [153, 275] width 250 height 25
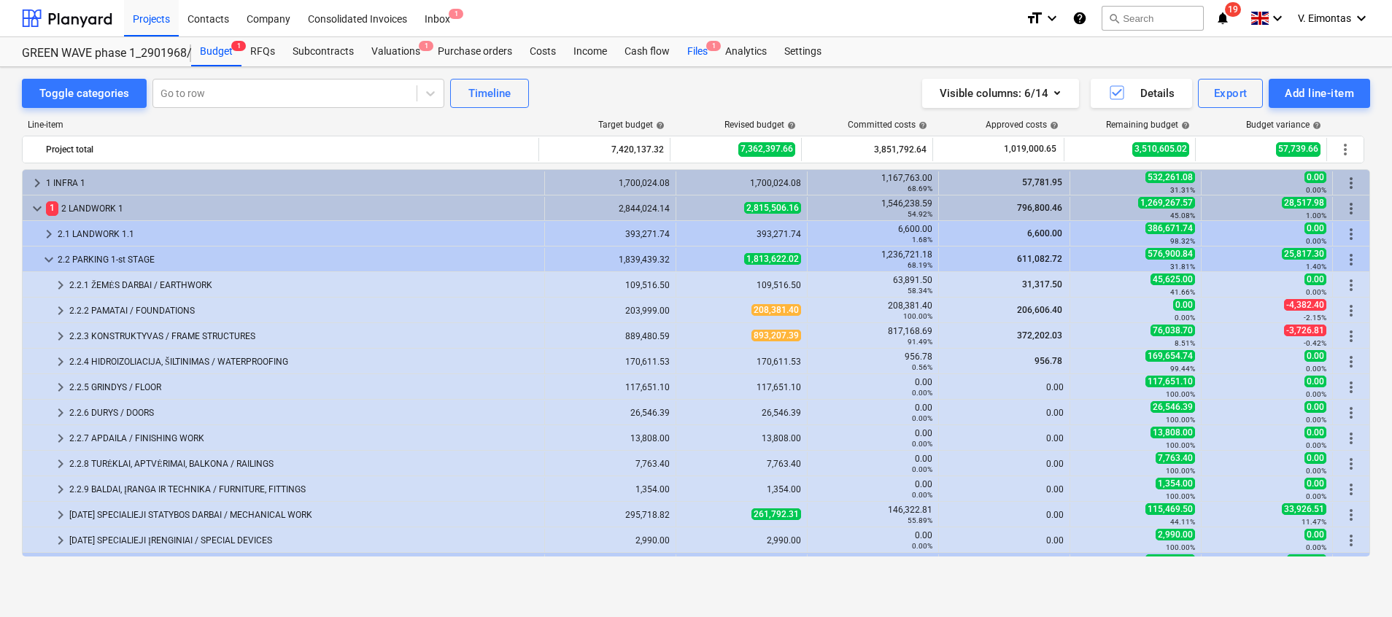
click at [696, 48] on div "Files 1" at bounding box center [698, 51] width 38 height 29
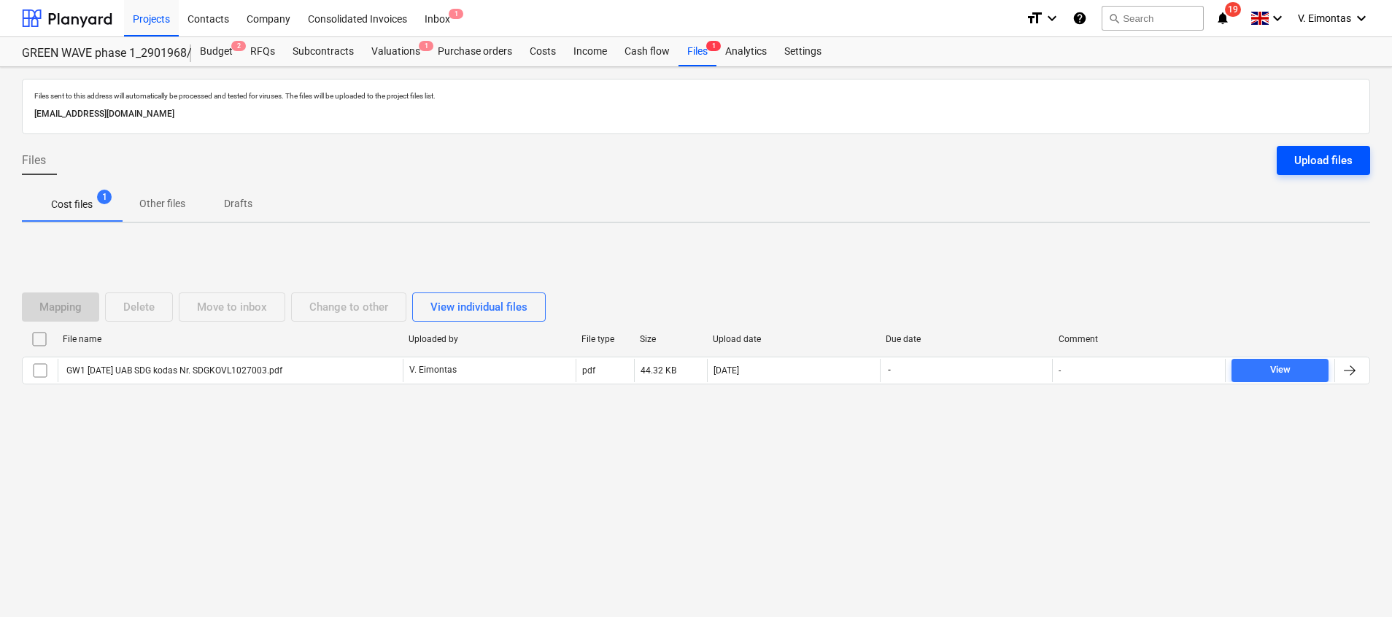
click at [1328, 160] on div "Upload files" at bounding box center [1323, 160] width 58 height 19
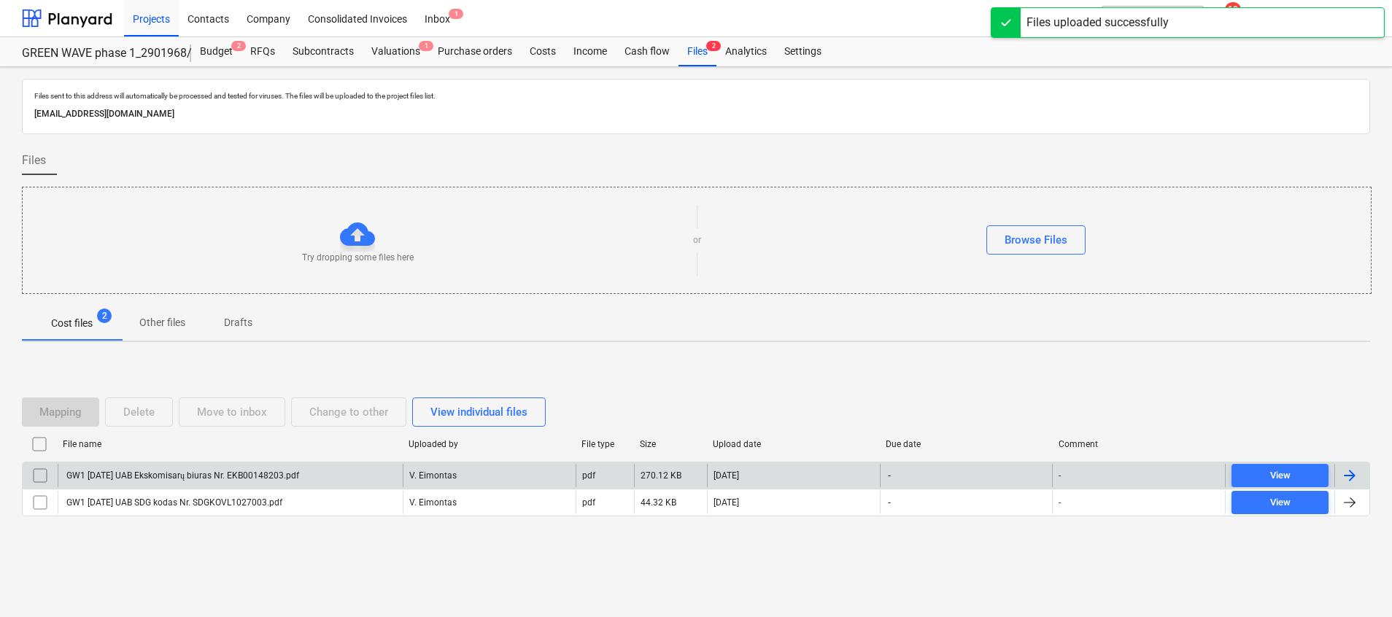
click at [174, 469] on div "GW1 [DATE] UAB Ekskomisarų biuras Nr. EKB00148203.pdf" at bounding box center [230, 475] width 345 height 23
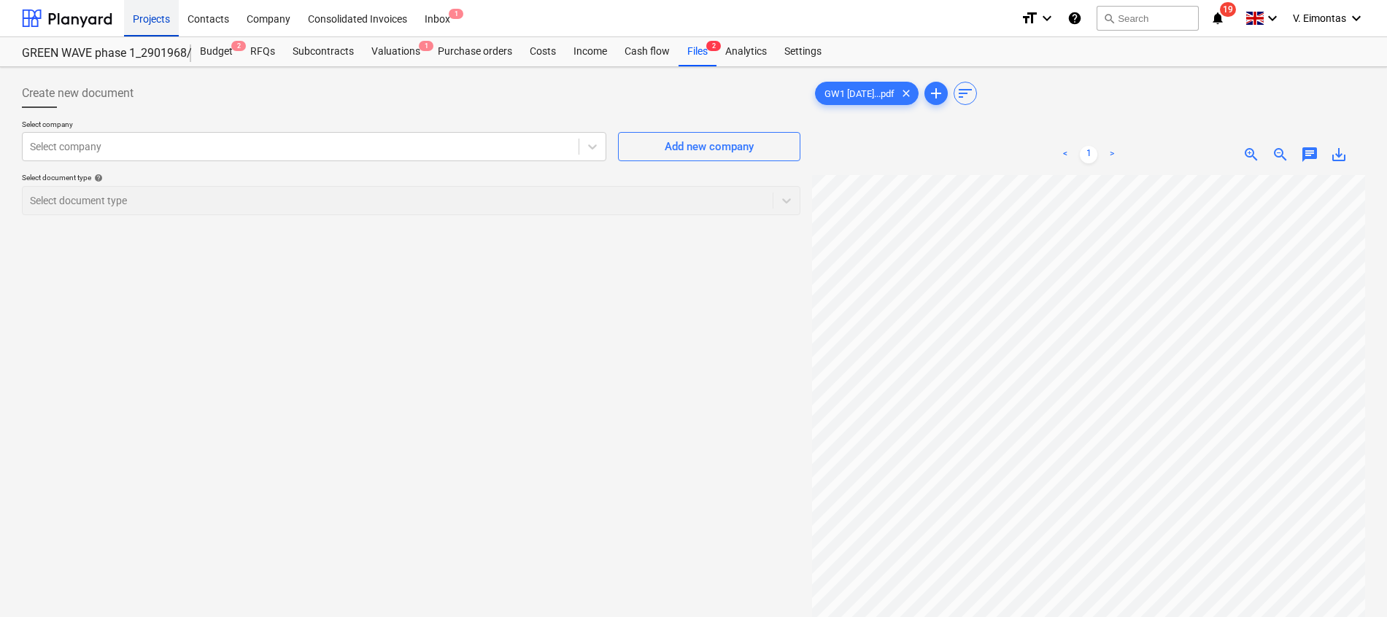
click at [155, 20] on div "Projects" at bounding box center [151, 17] width 55 height 37
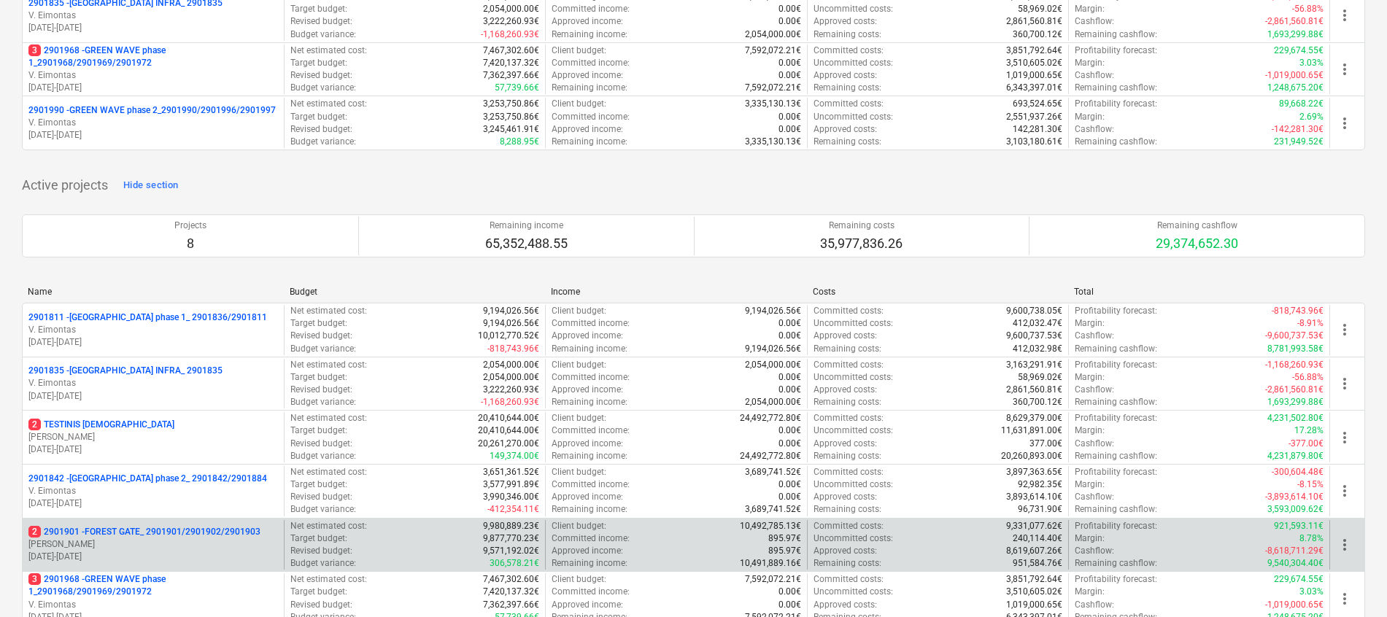
scroll to position [328, 0]
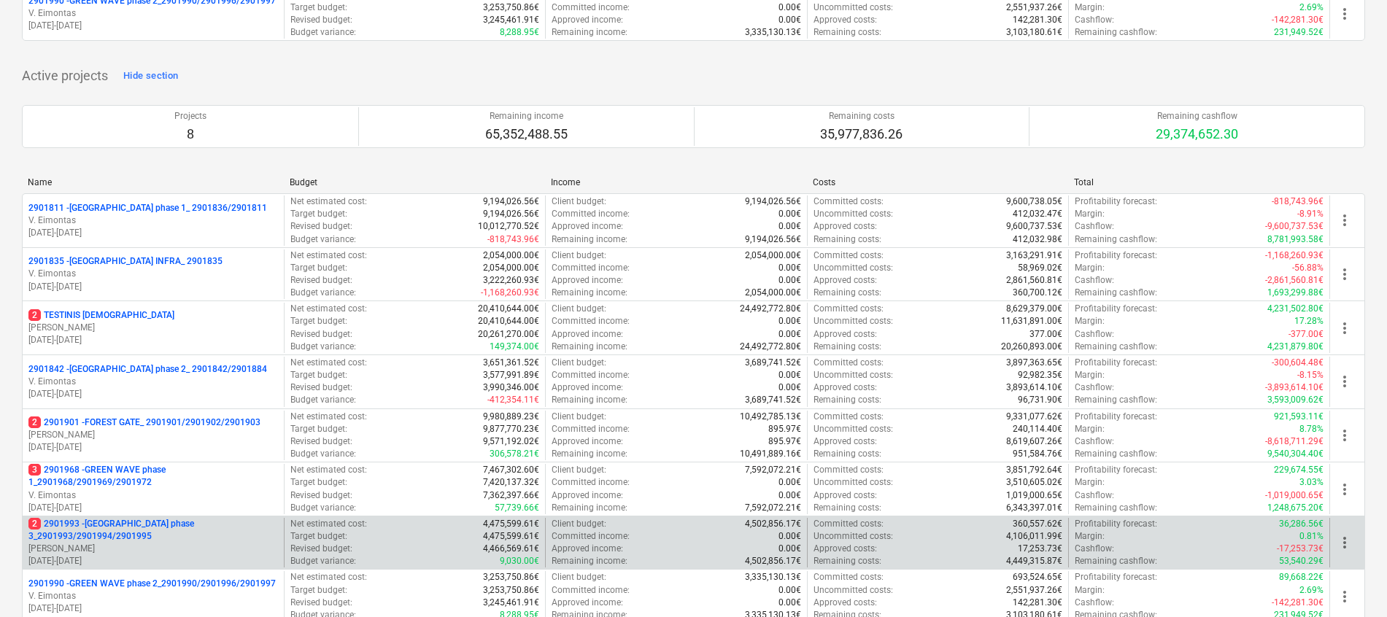
click at [154, 527] on p "2 2901993 - [GEOGRAPHIC_DATA] phase 3_2901993/2901994/2901995" at bounding box center [153, 530] width 250 height 25
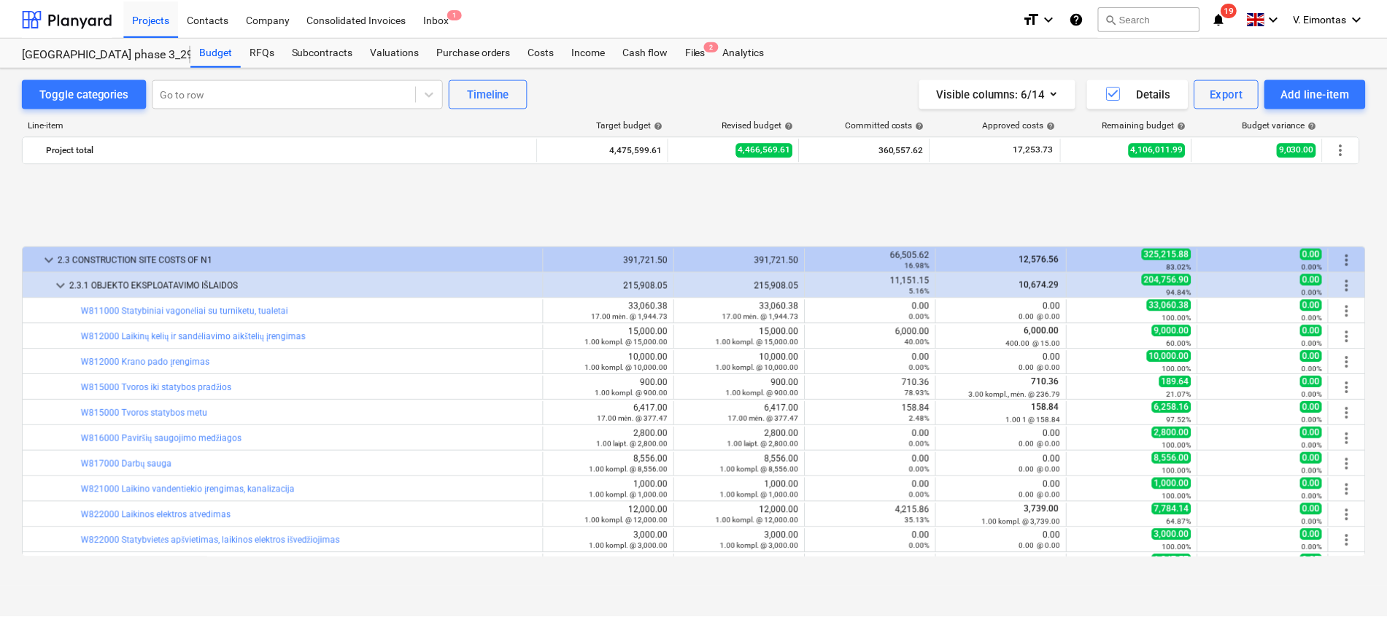
scroll to position [608, 0]
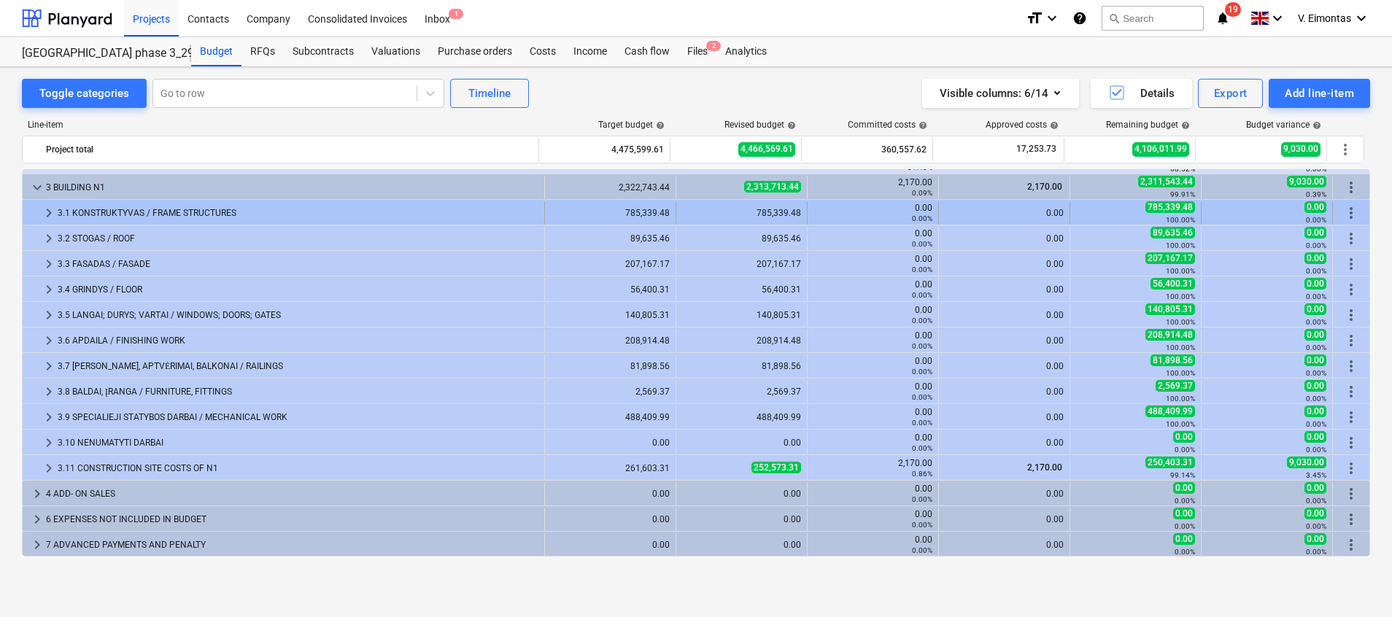
click at [123, 212] on div "3.1 KONSTRUKTYVAS / FRAME STRUCTURES" at bounding box center [298, 212] width 481 height 23
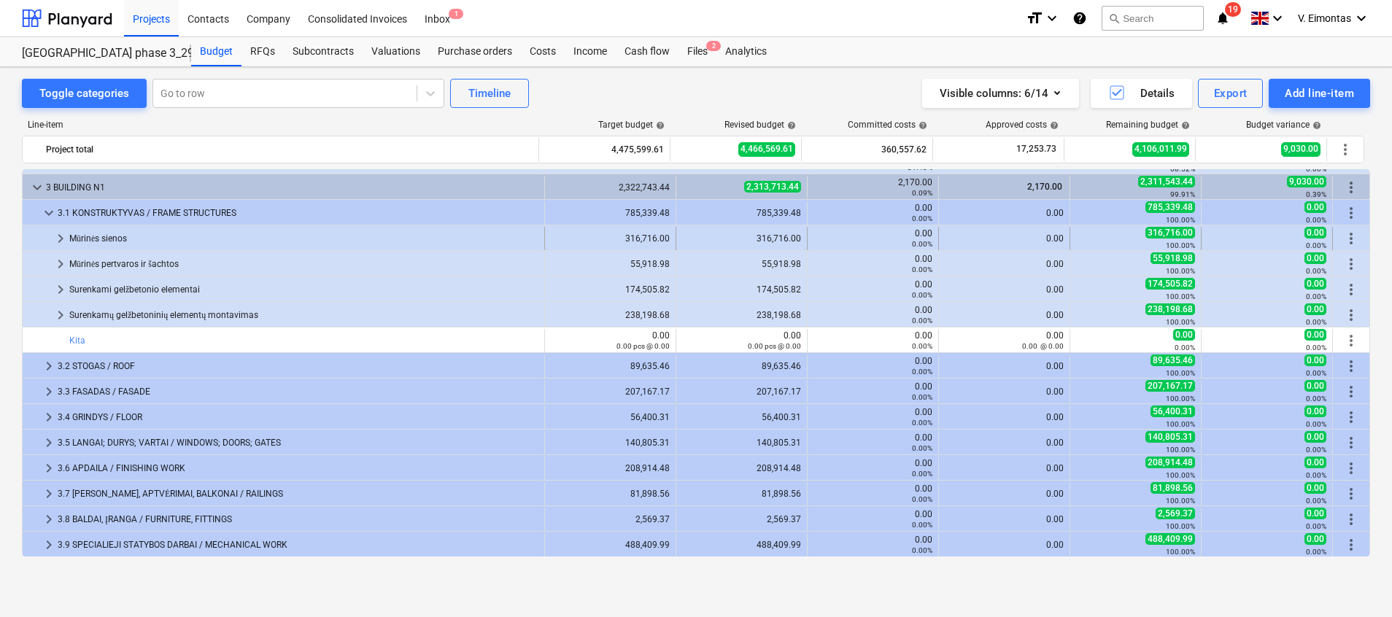
click at [60, 239] on span "keyboard_arrow_right" at bounding box center [61, 239] width 18 height 18
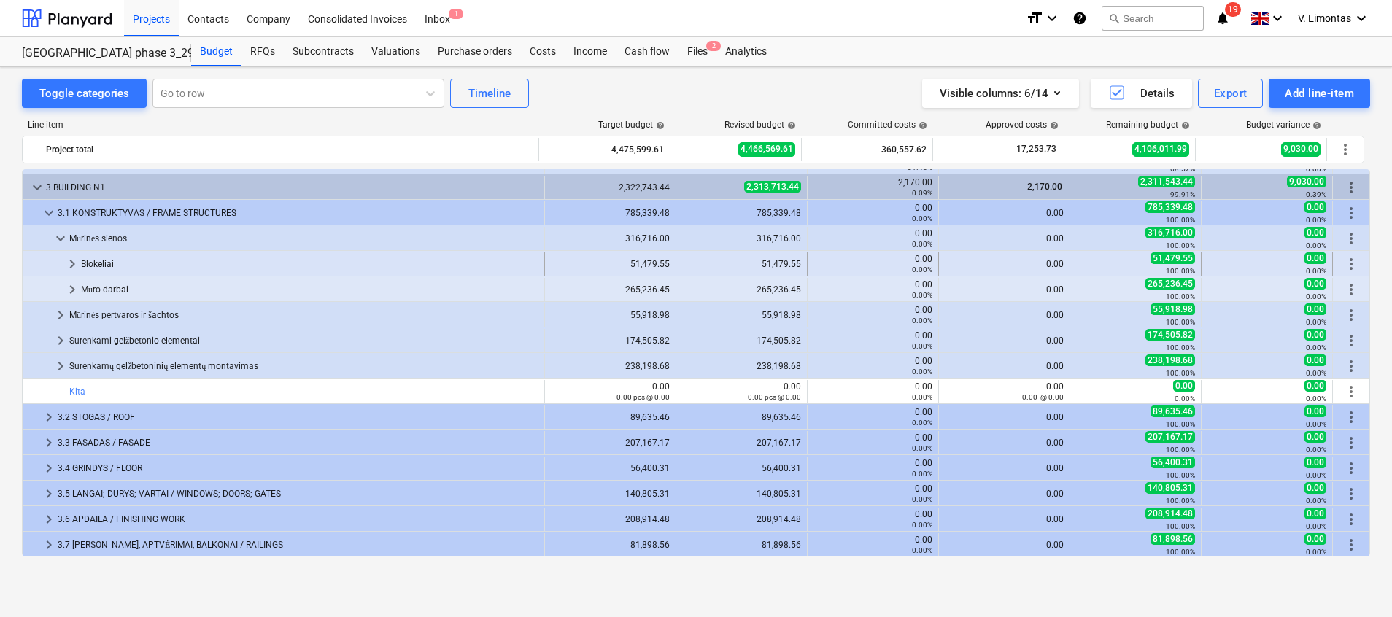
click at [68, 265] on span "keyboard_arrow_right" at bounding box center [72, 264] width 18 height 18
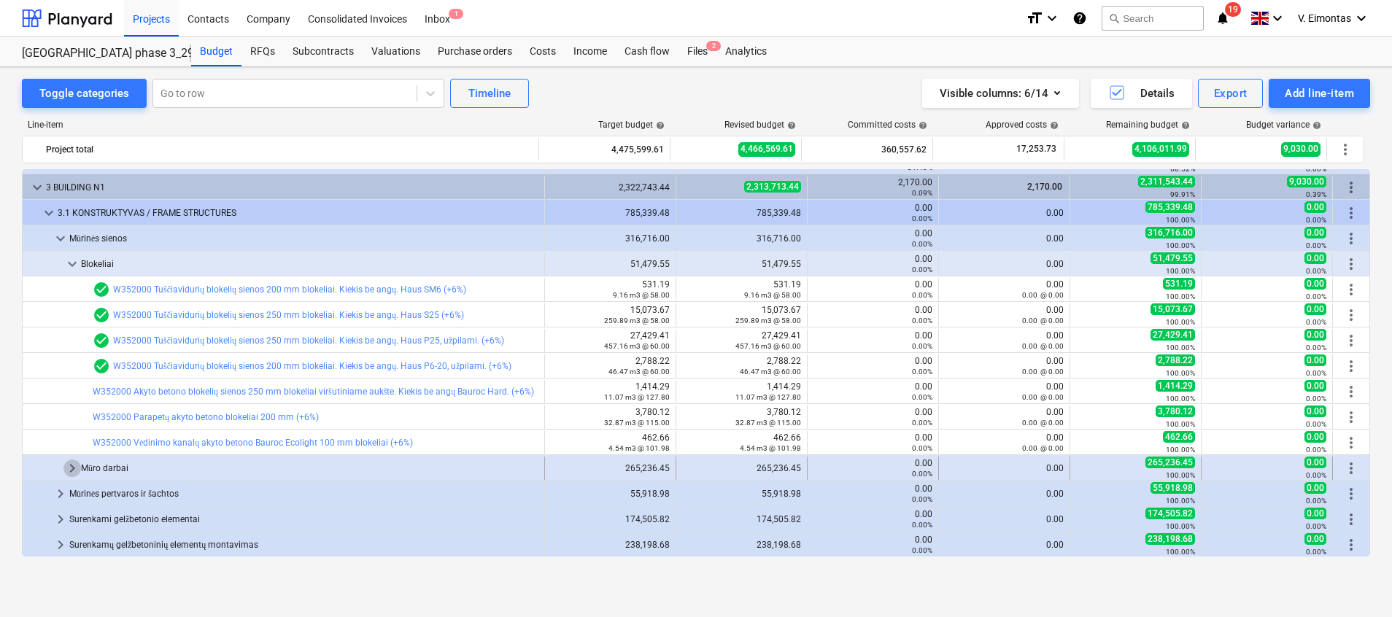
click at [72, 469] on span "keyboard_arrow_right" at bounding box center [72, 469] width 18 height 18
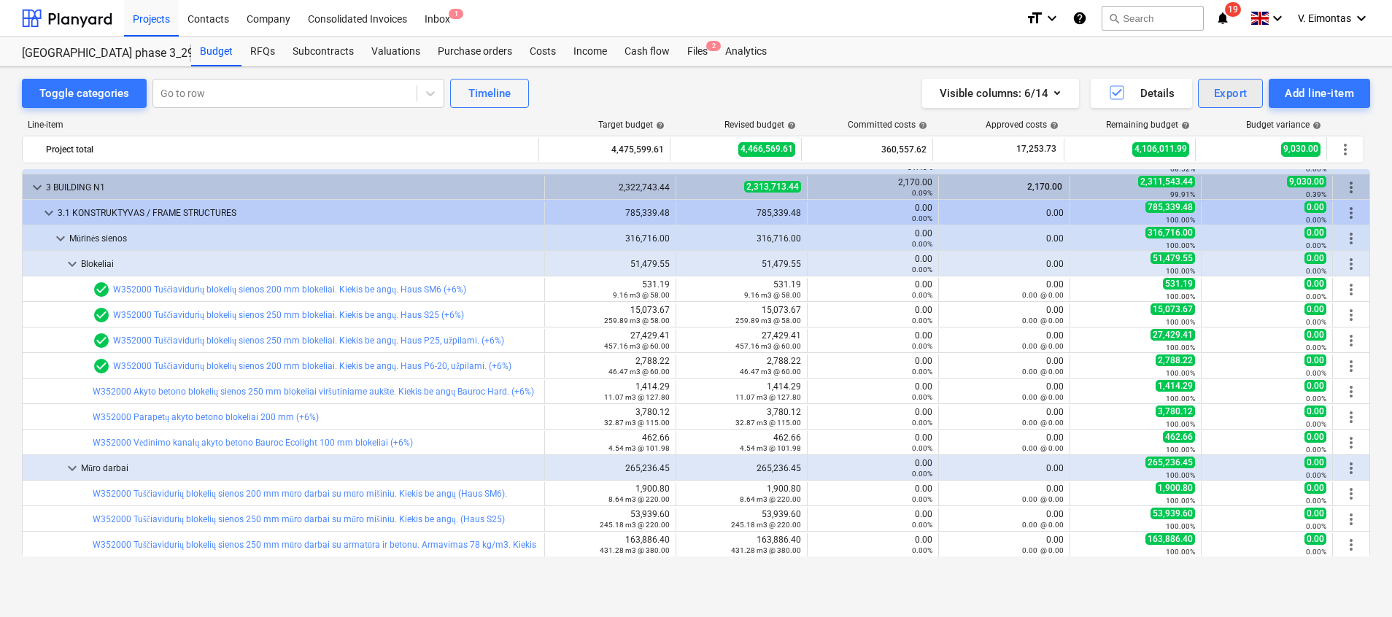
click at [1232, 91] on div "Export" at bounding box center [1231, 93] width 34 height 19
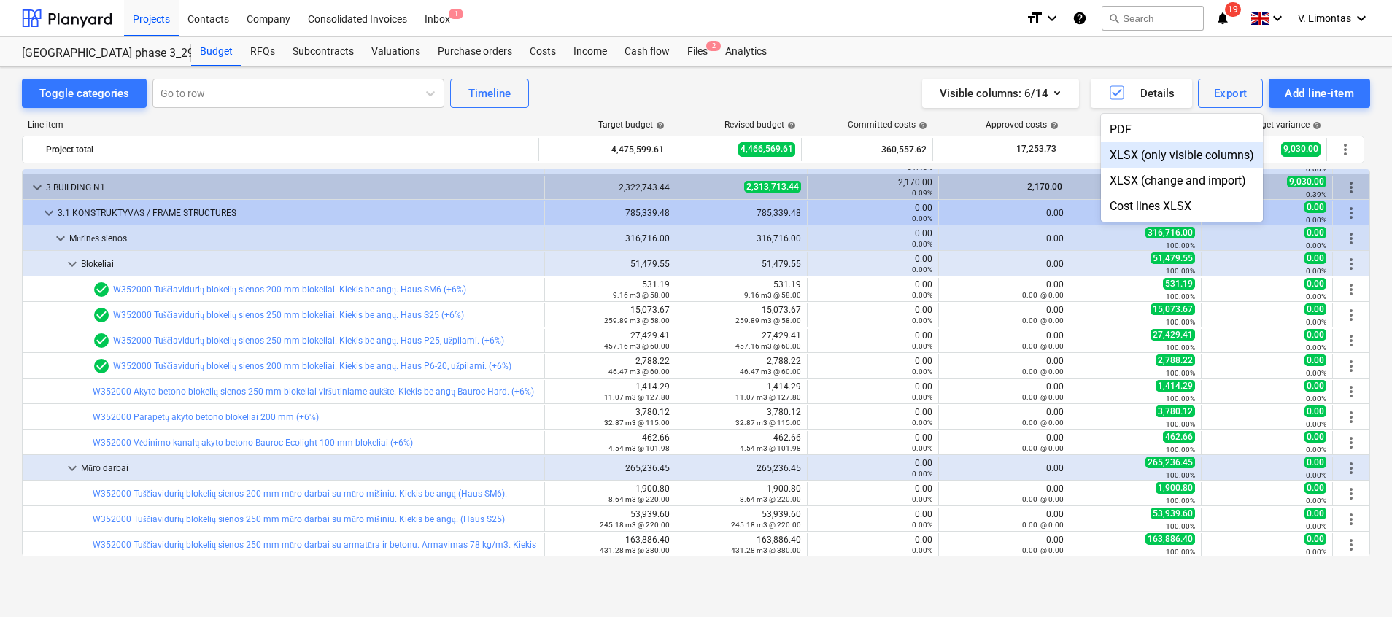
click at [1206, 158] on div "XLSX (only visible columns)" at bounding box center [1182, 155] width 162 height 26
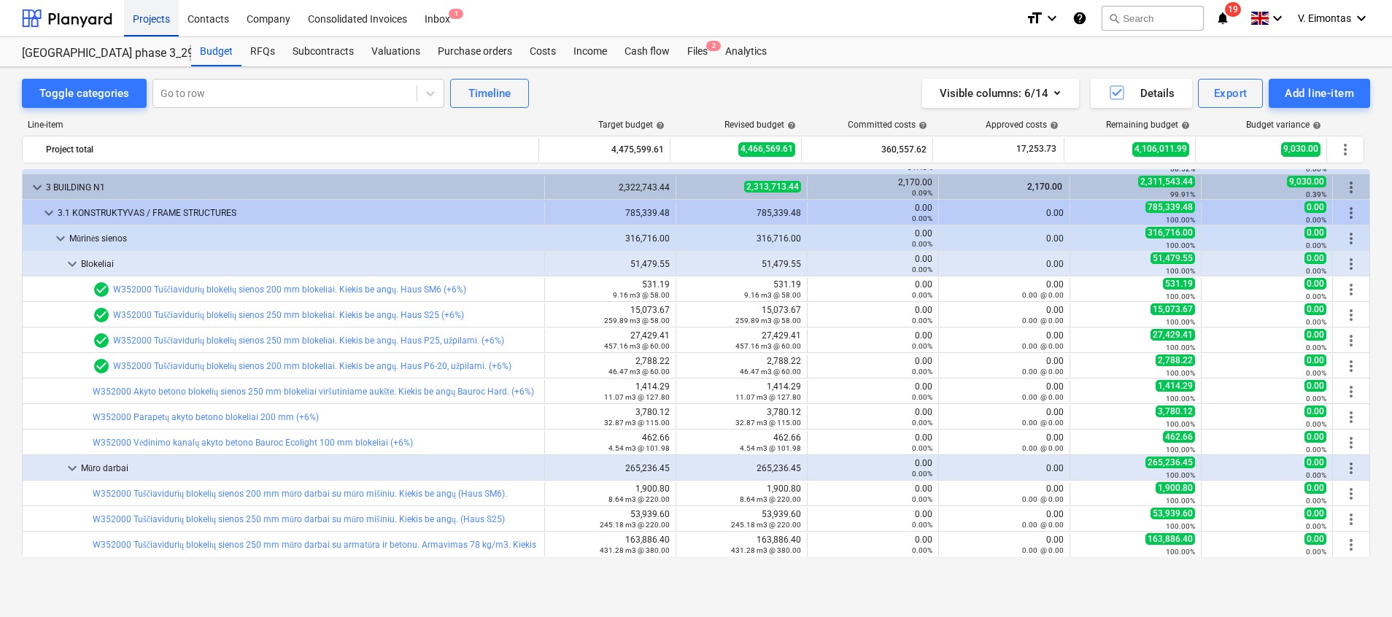
click at [145, 14] on div "Projects" at bounding box center [151, 17] width 55 height 37
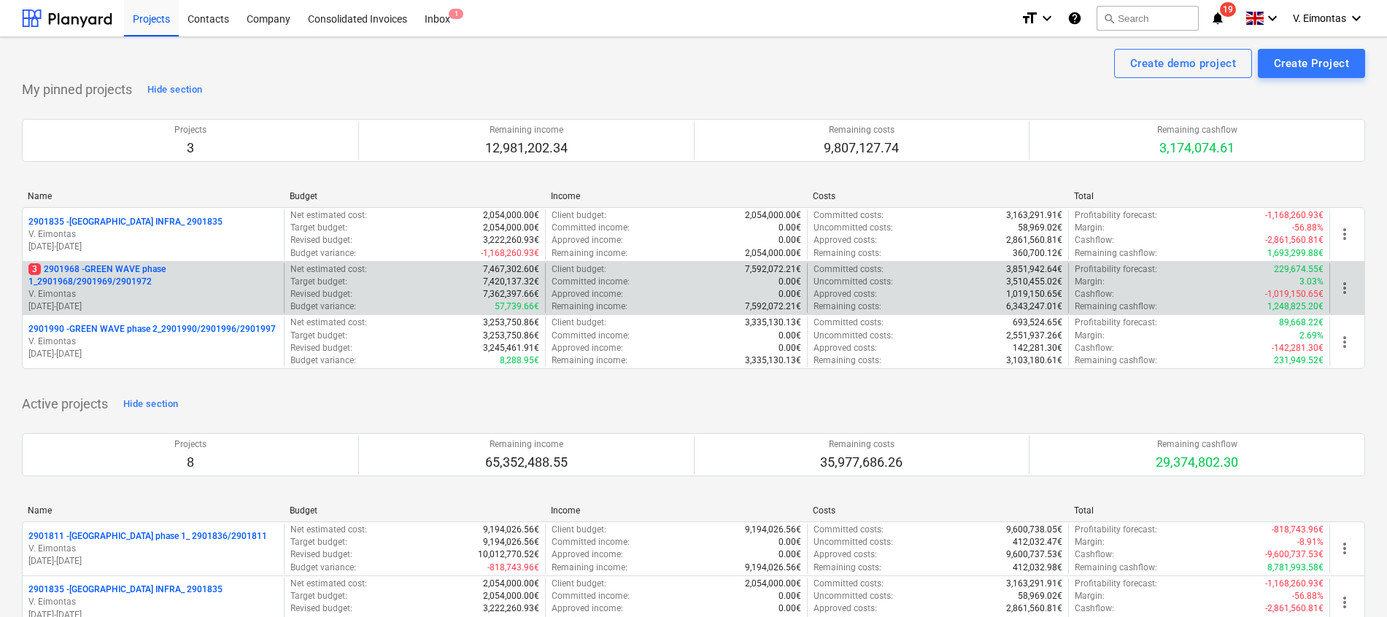
click at [118, 281] on p "3 2901968 - GREEN WAVE phase 1_2901968/2901969/2901972" at bounding box center [153, 275] width 250 height 25
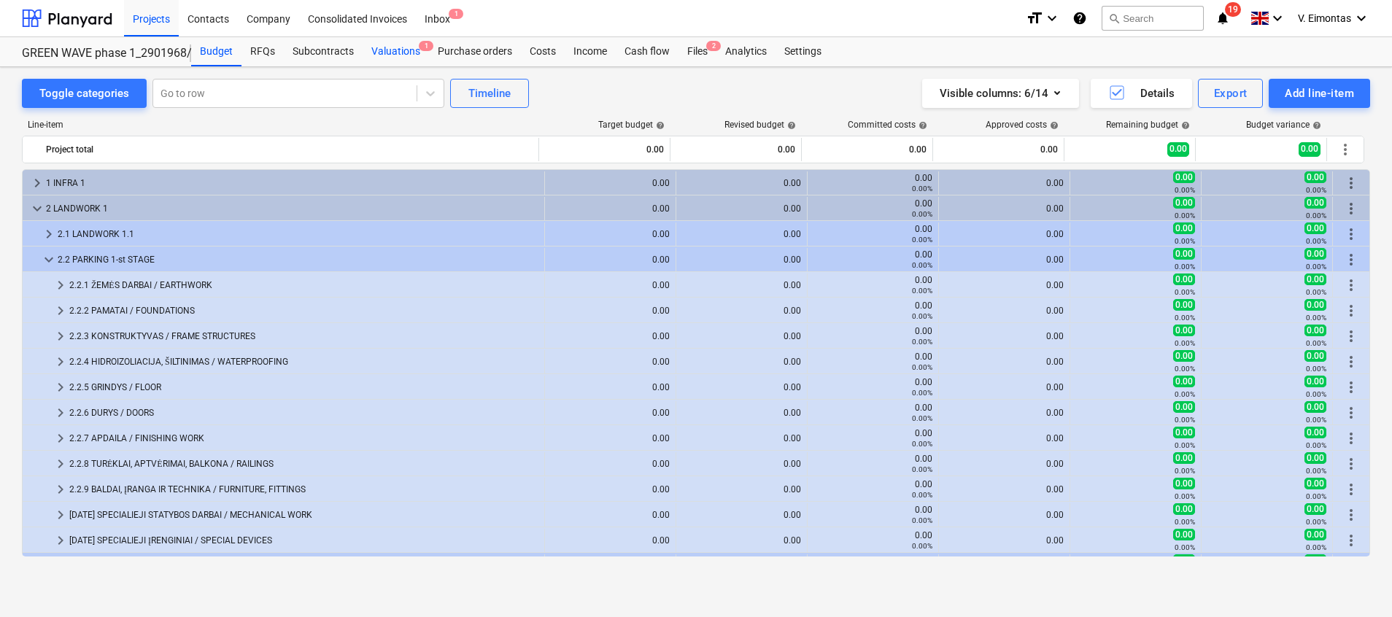
click at [397, 53] on div "Valuations 1" at bounding box center [396, 51] width 66 height 29
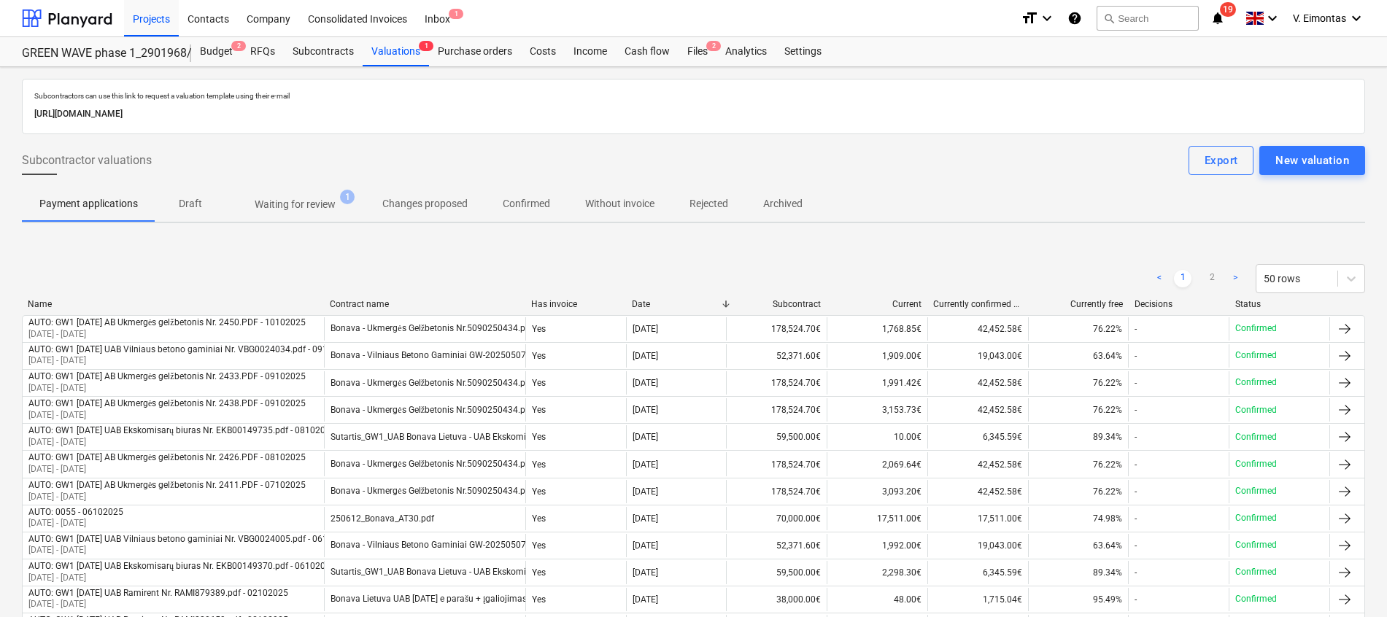
click at [317, 205] on p "Waiting for review" at bounding box center [295, 204] width 81 height 15
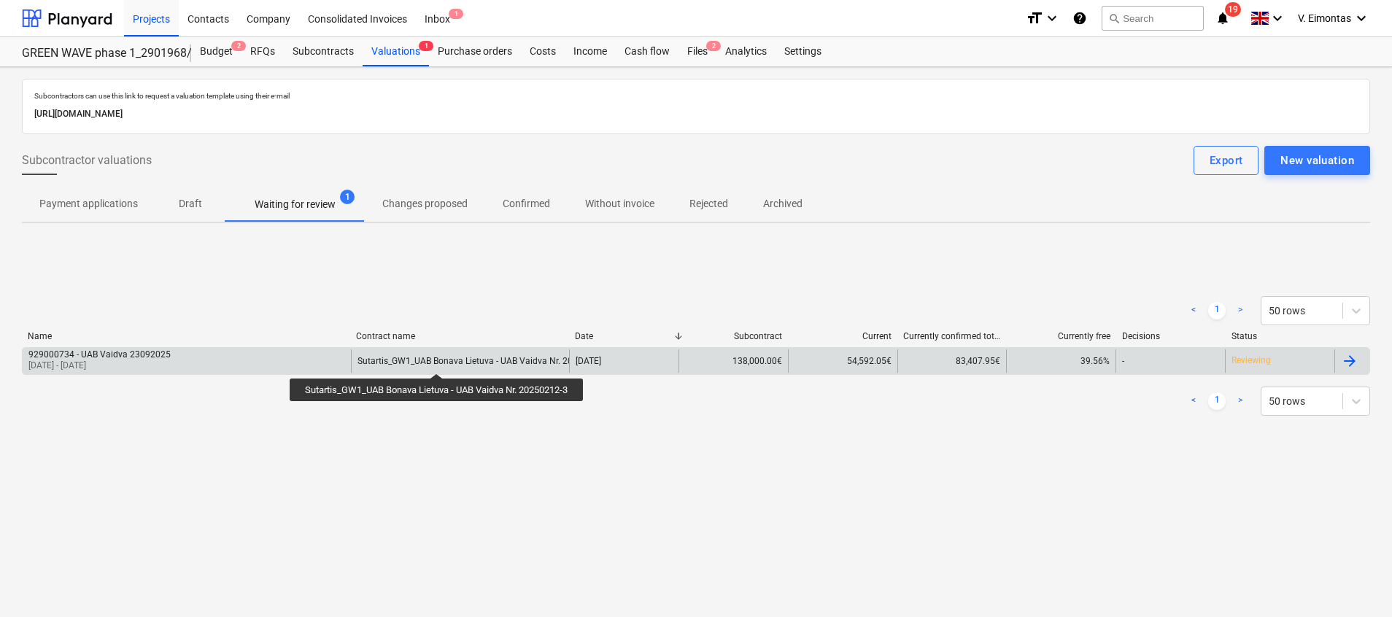
click at [440, 360] on div "Sutartis_GW1_UAB Bonava Lietuva - UAB Vaidva Nr. 20250212-3" at bounding box center [484, 361] width 253 height 10
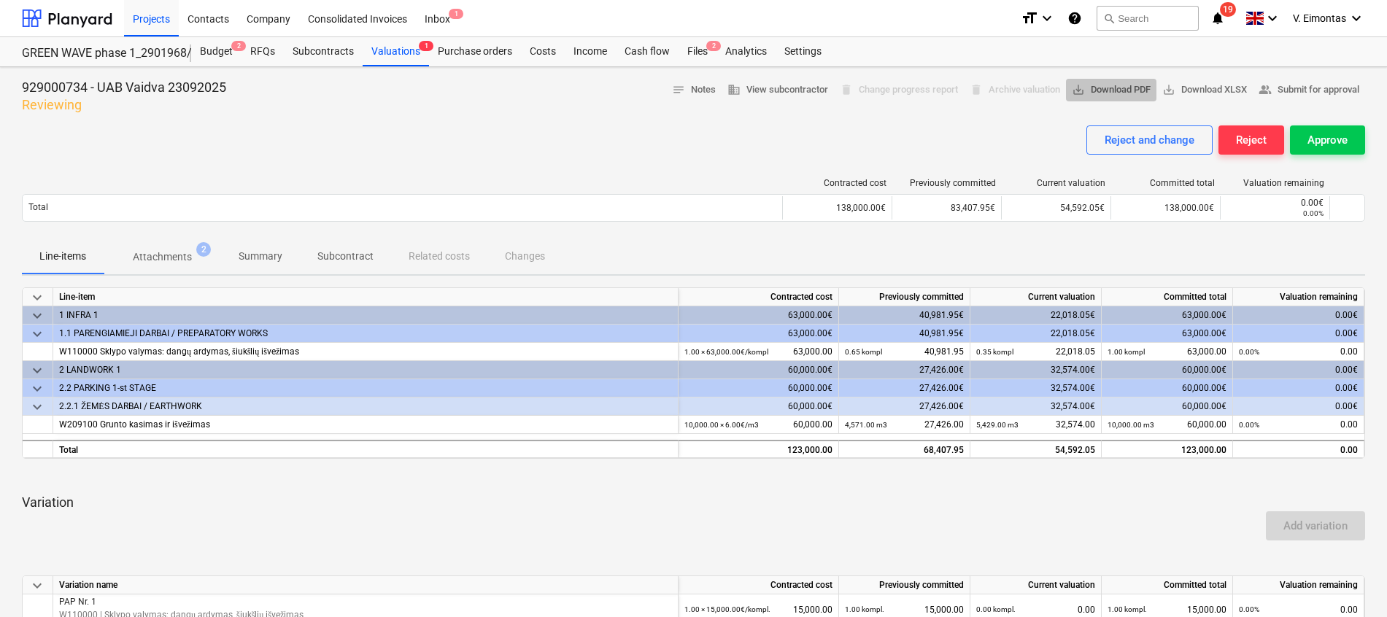
click at [1124, 88] on span "save_alt Download PDF" at bounding box center [1111, 90] width 79 height 17
click at [379, 53] on div "Valuations 1" at bounding box center [396, 51] width 66 height 29
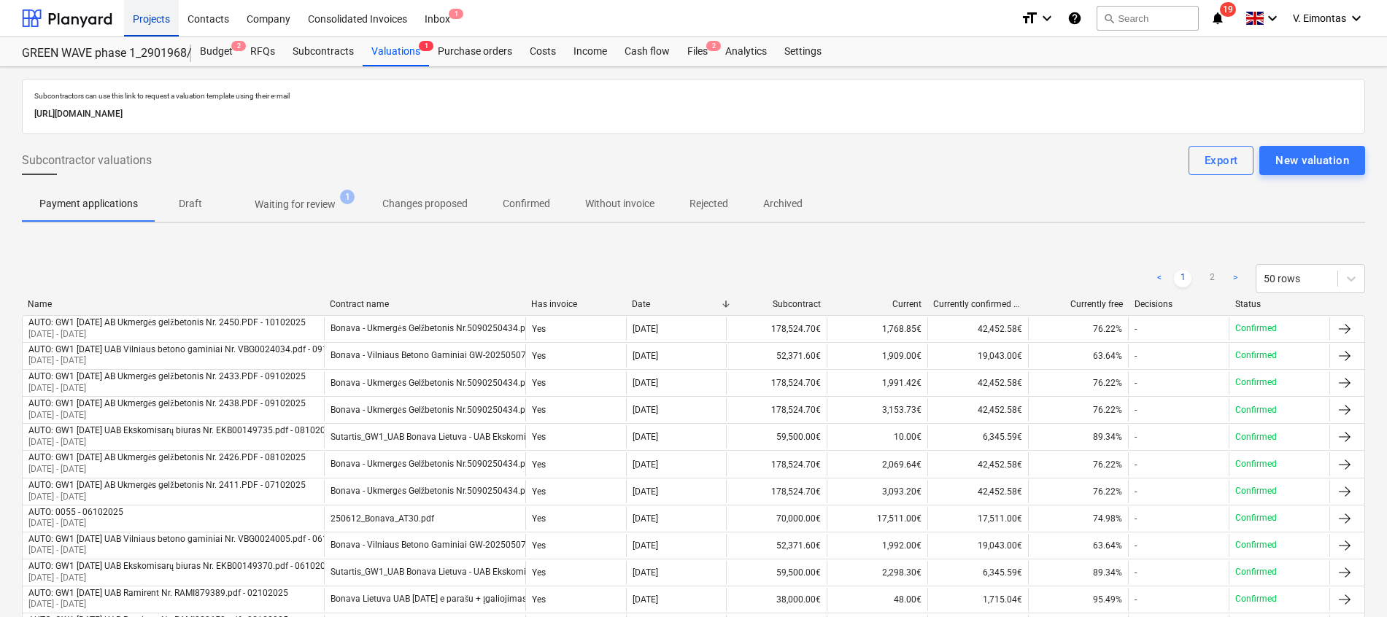
drag, startPoint x: 148, startPoint y: 24, endPoint x: 160, endPoint y: 11, distance: 17.6
click at [148, 24] on div "Projects" at bounding box center [151, 17] width 55 height 37
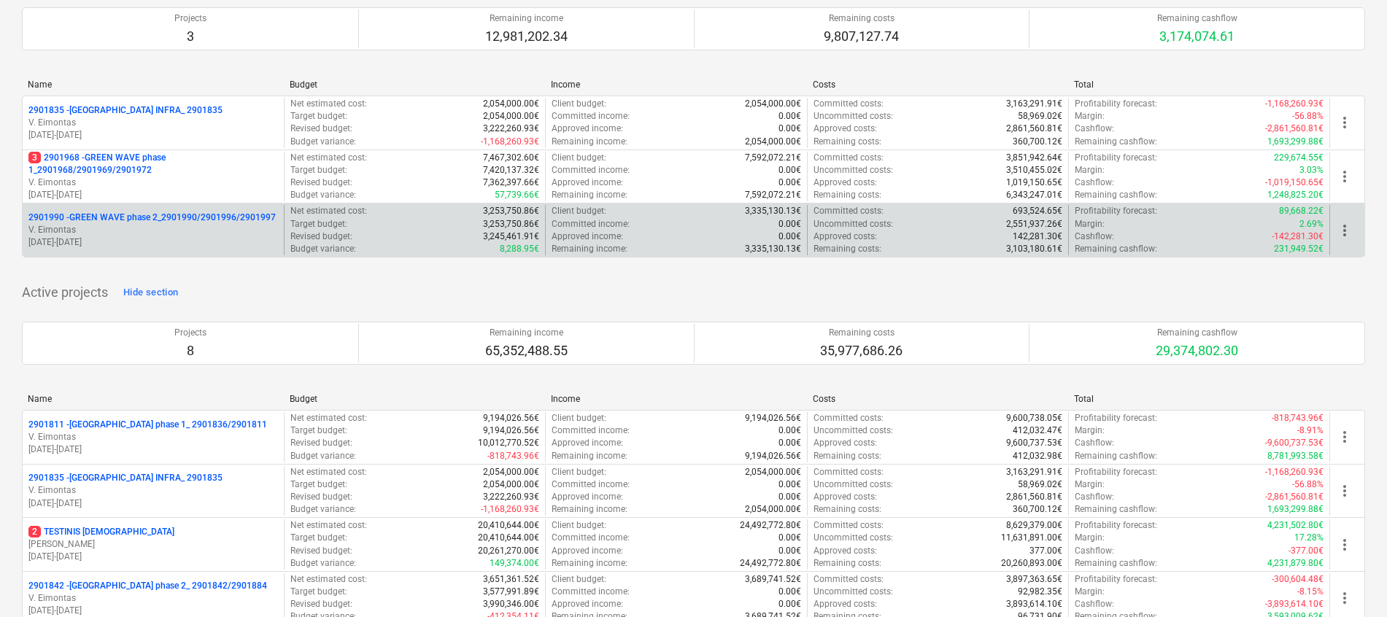
scroll to position [219, 0]
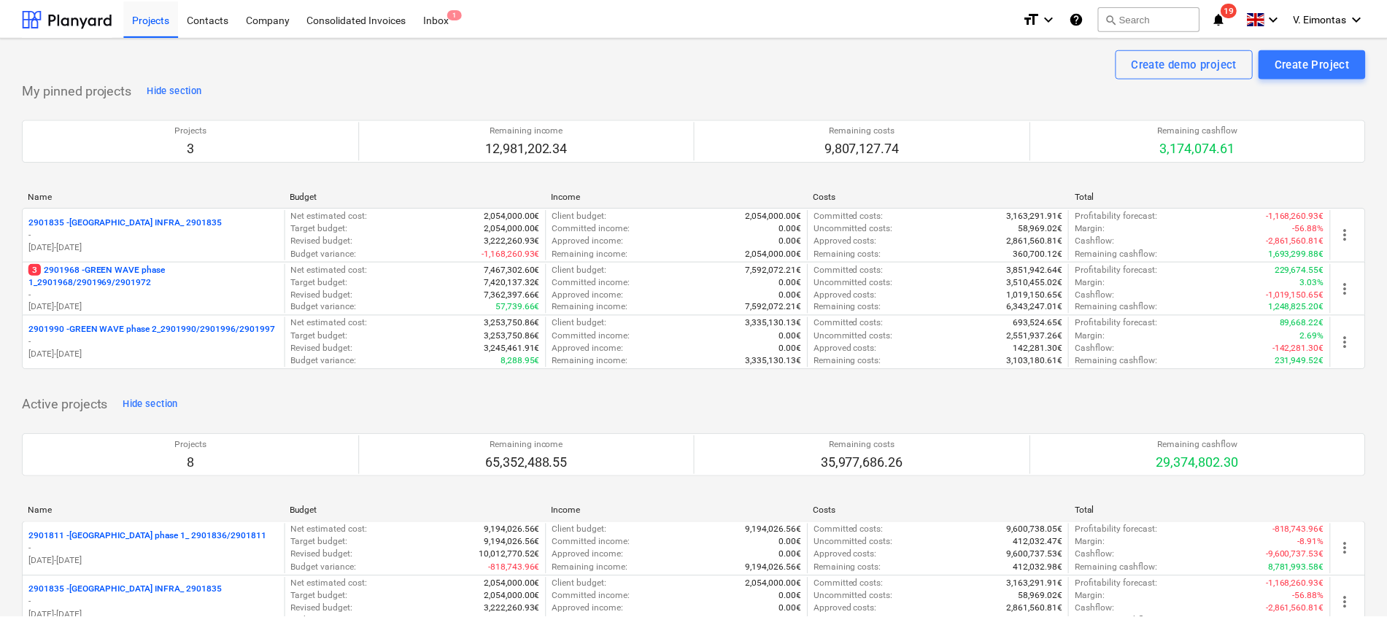
scroll to position [218, 0]
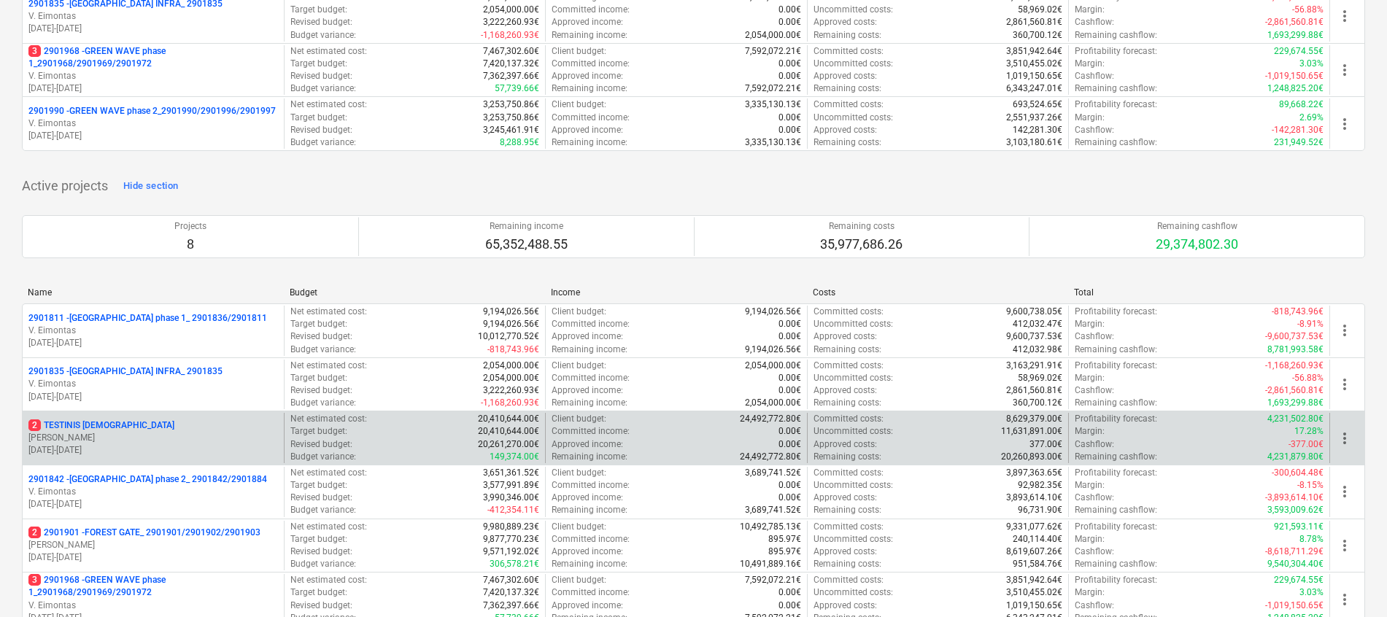
click at [115, 422] on p "2 TESTINIS MOKYMAMS" at bounding box center [101, 426] width 146 height 12
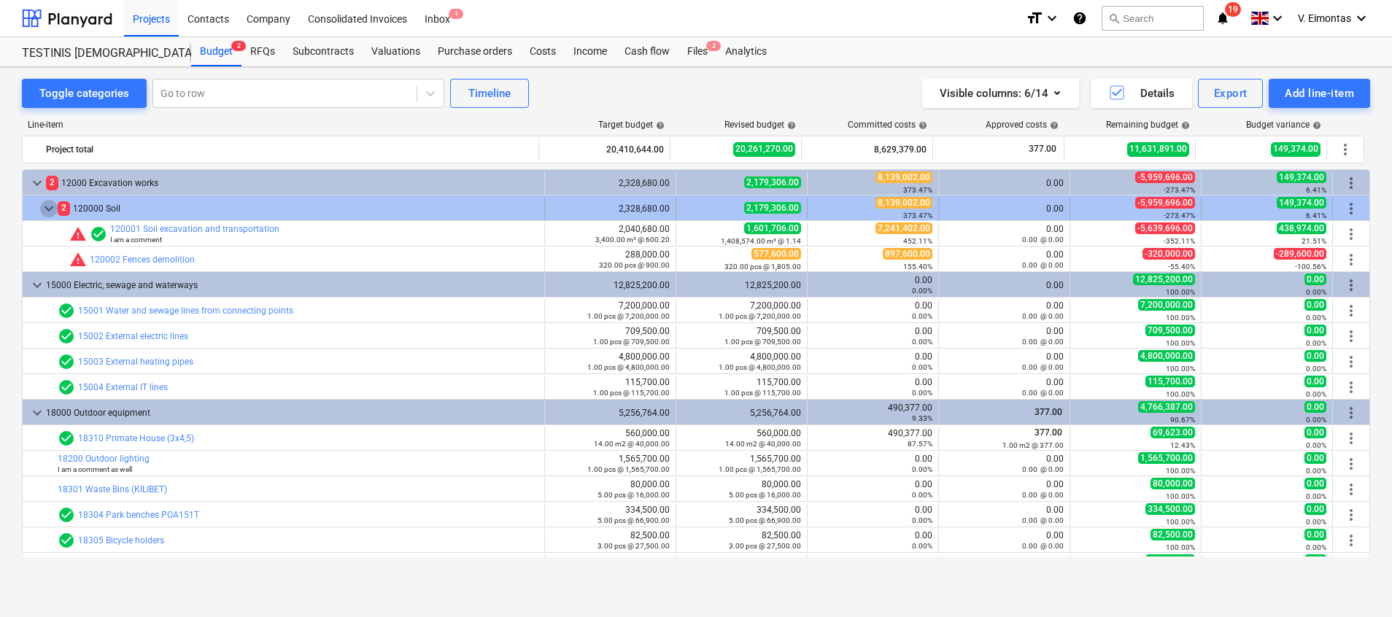
click at [47, 206] on span "keyboard_arrow_down" at bounding box center [49, 209] width 18 height 18
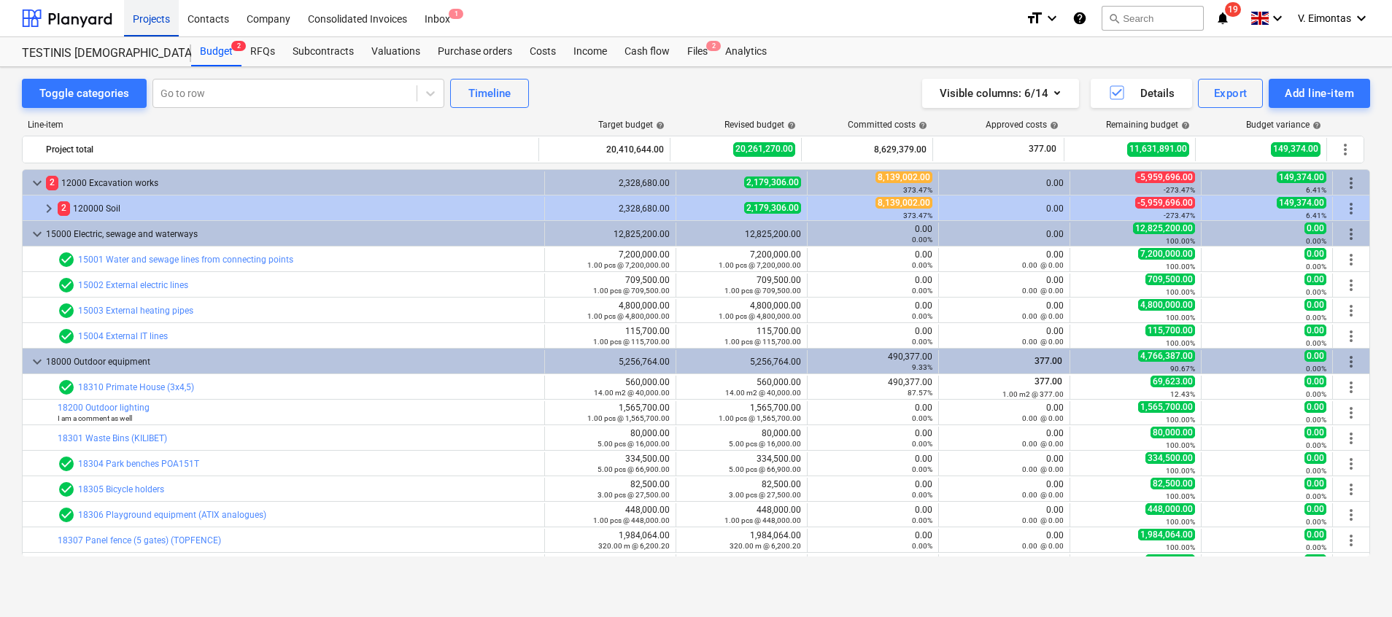
click at [161, 13] on div "Projects" at bounding box center [151, 17] width 55 height 37
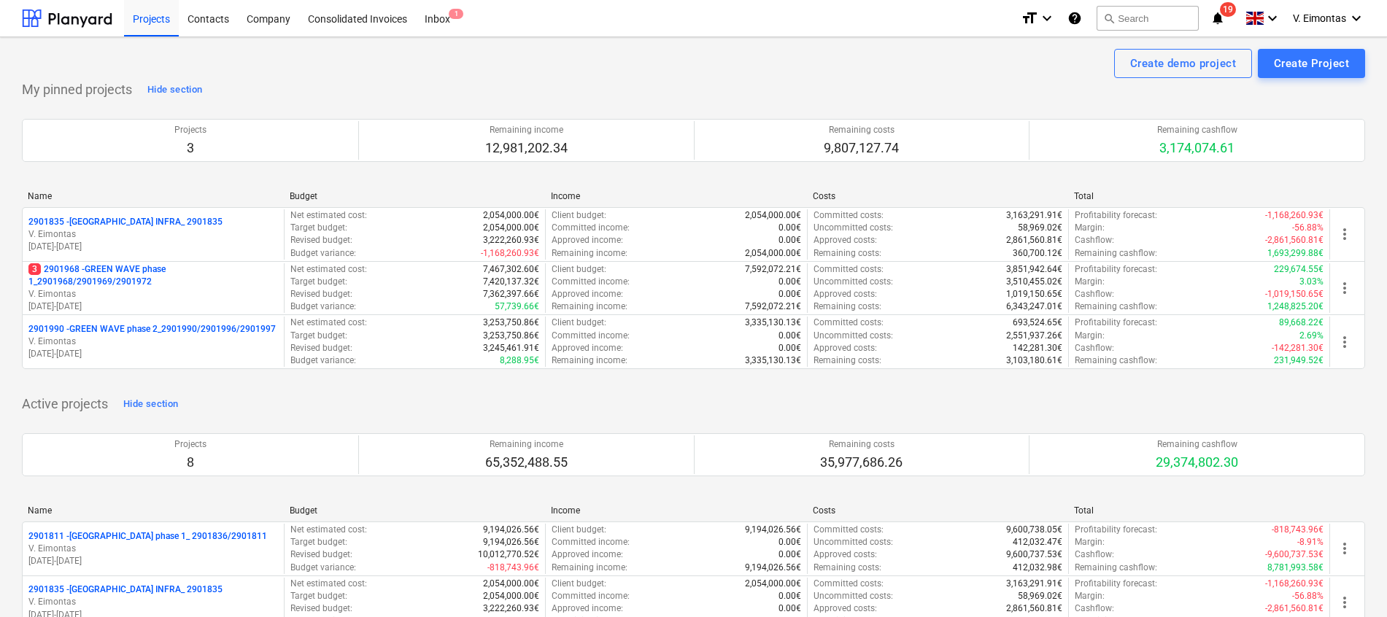
click at [90, 76] on div "Create demo project Create Project" at bounding box center [693, 63] width 1343 height 29
